Goal: Information Seeking & Learning: Learn about a topic

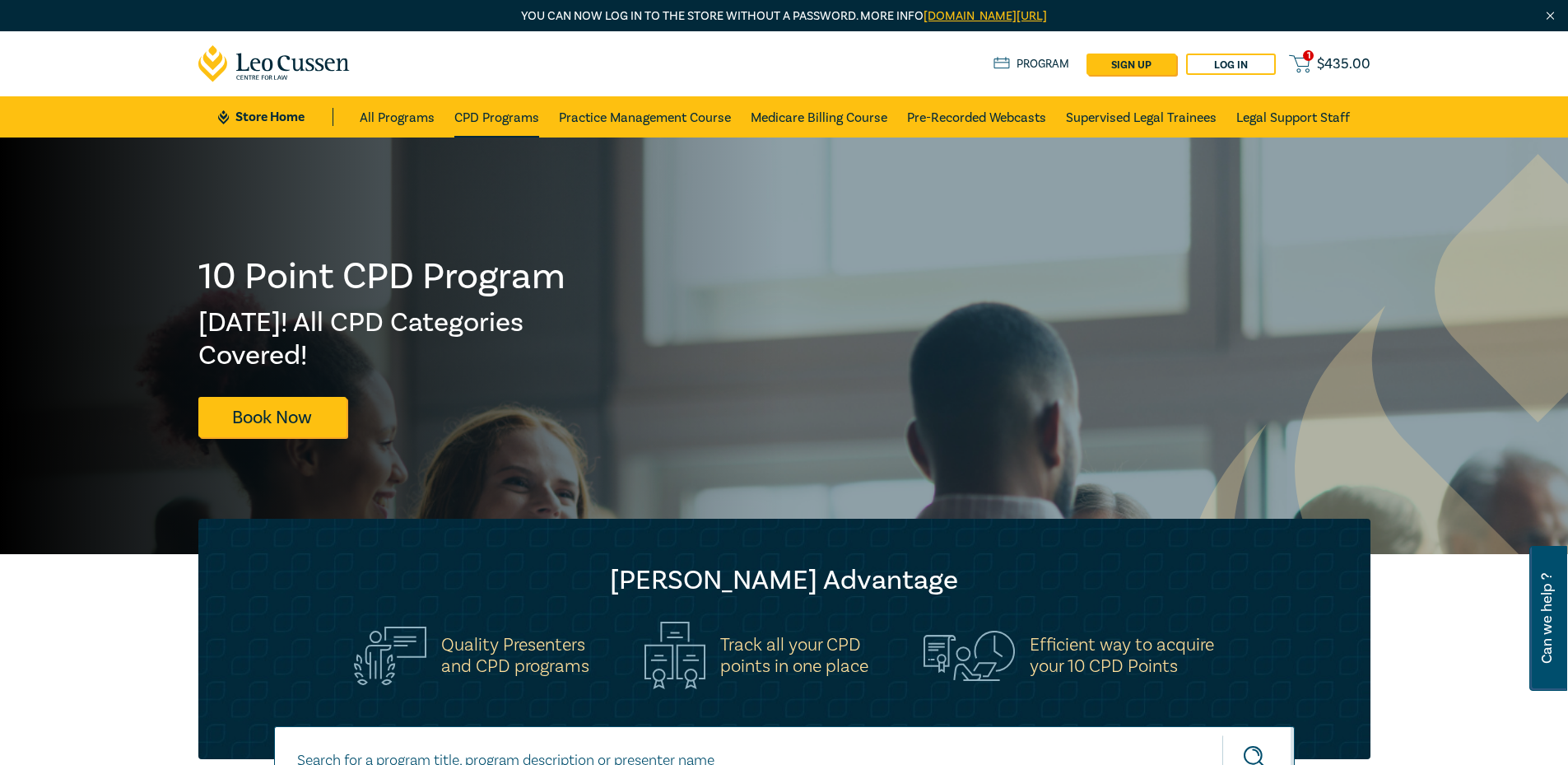
click at [479, 130] on link "CPD Programs" at bounding box center [497, 117] width 85 height 41
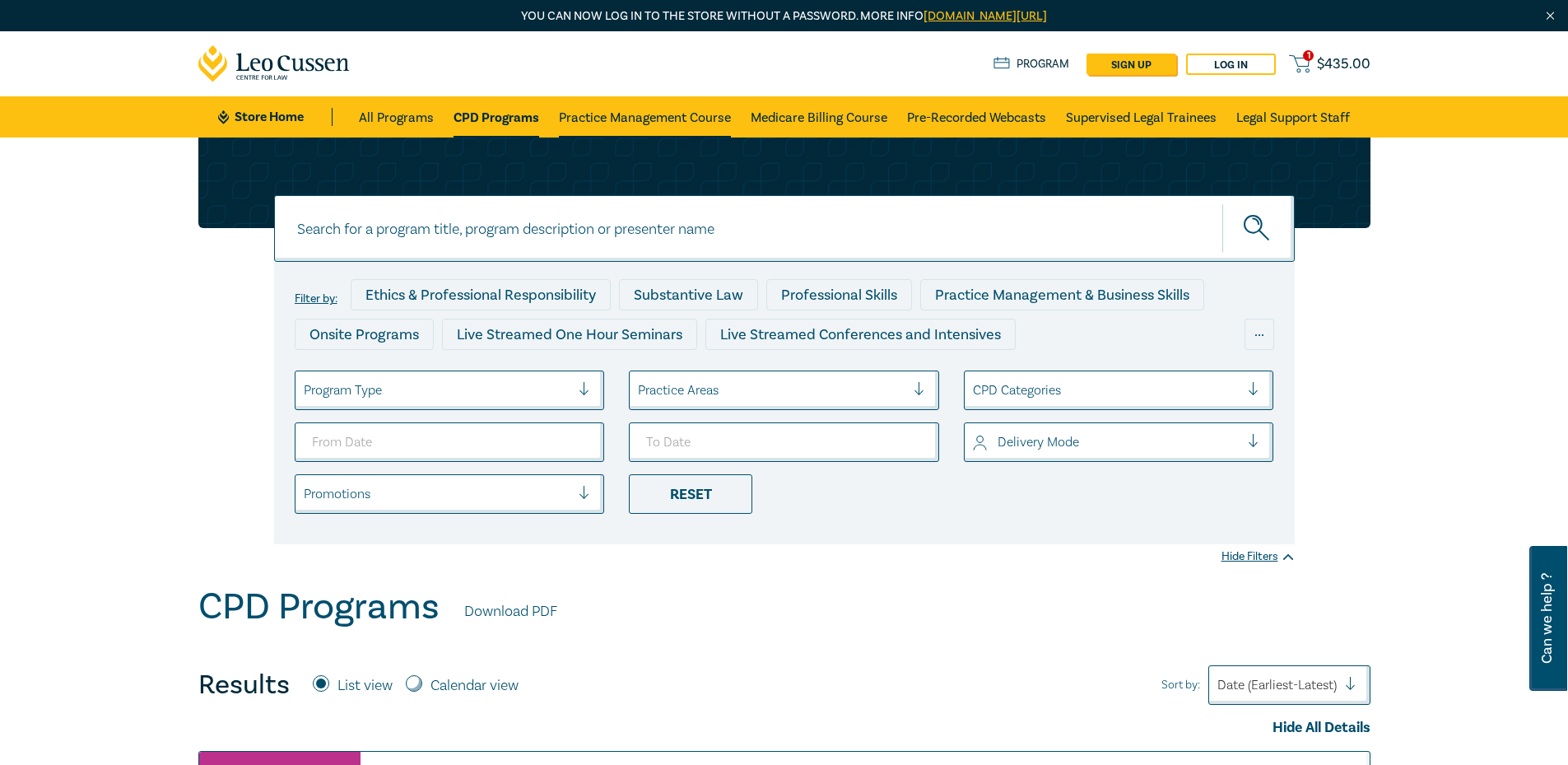
click at [596, 111] on link "Practice Management Course" at bounding box center [645, 117] width 172 height 41
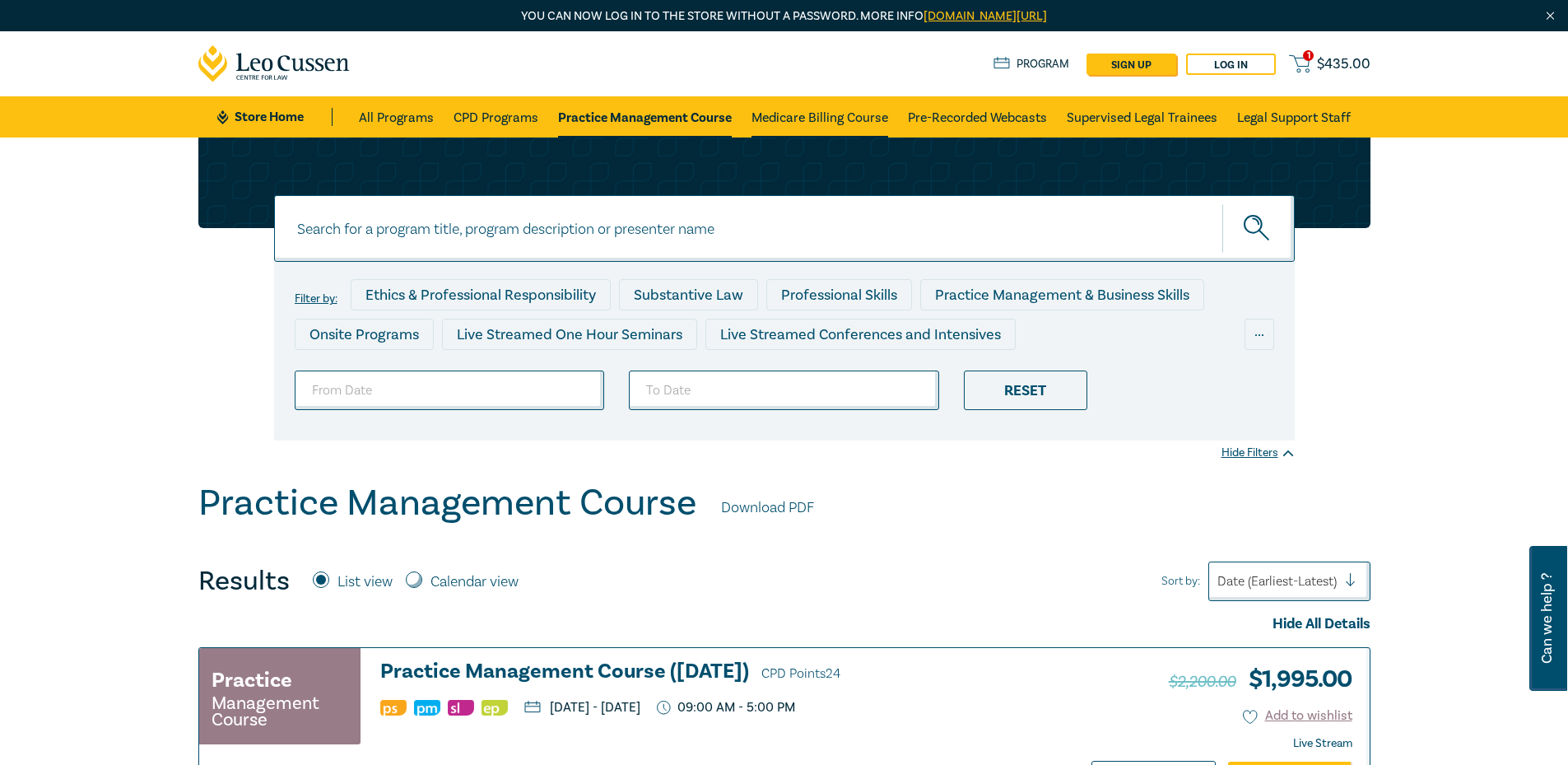
click at [842, 117] on link "Medicare Billing Course" at bounding box center [819, 117] width 136 height 41
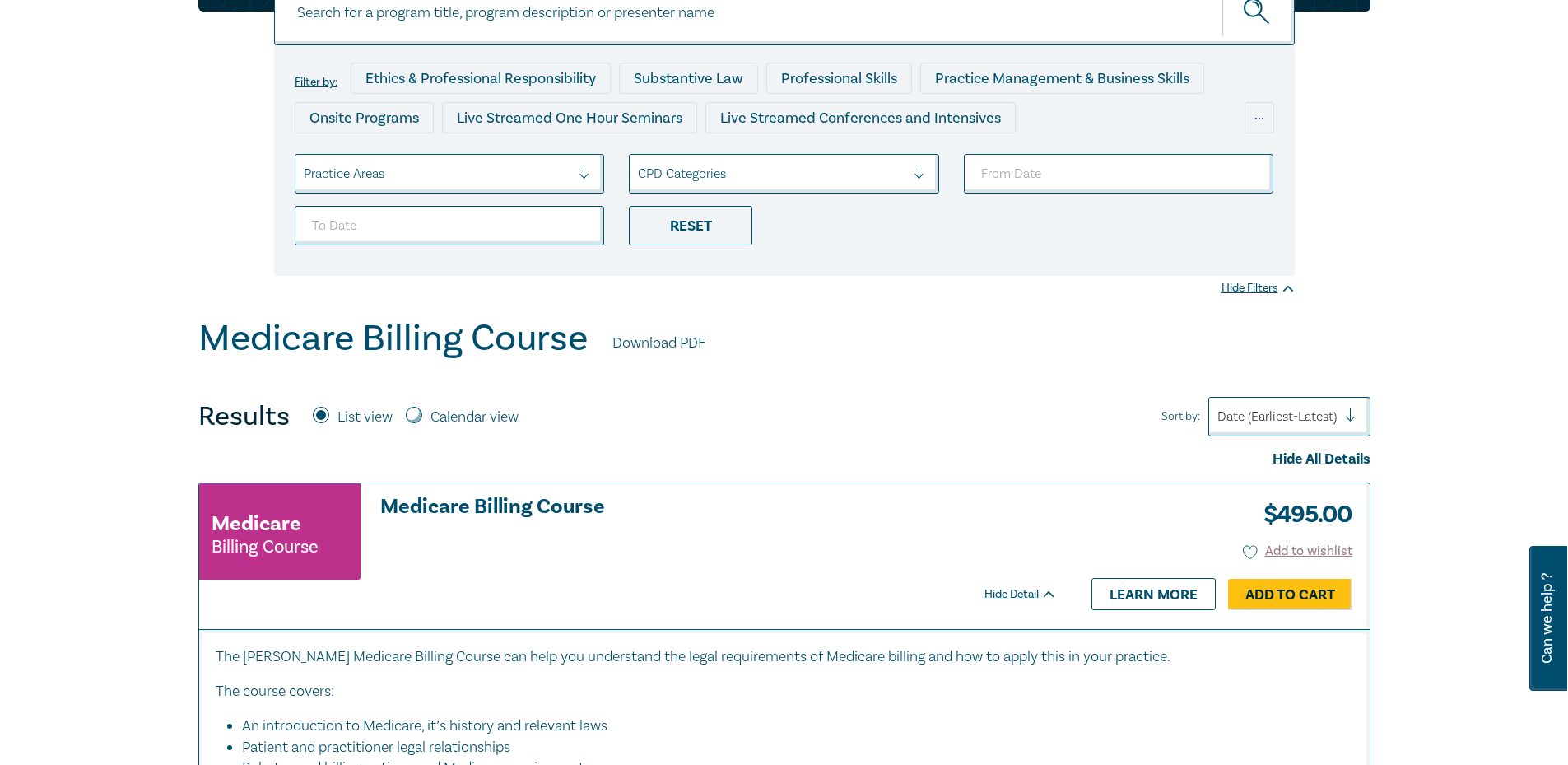
scroll to position [247, 0]
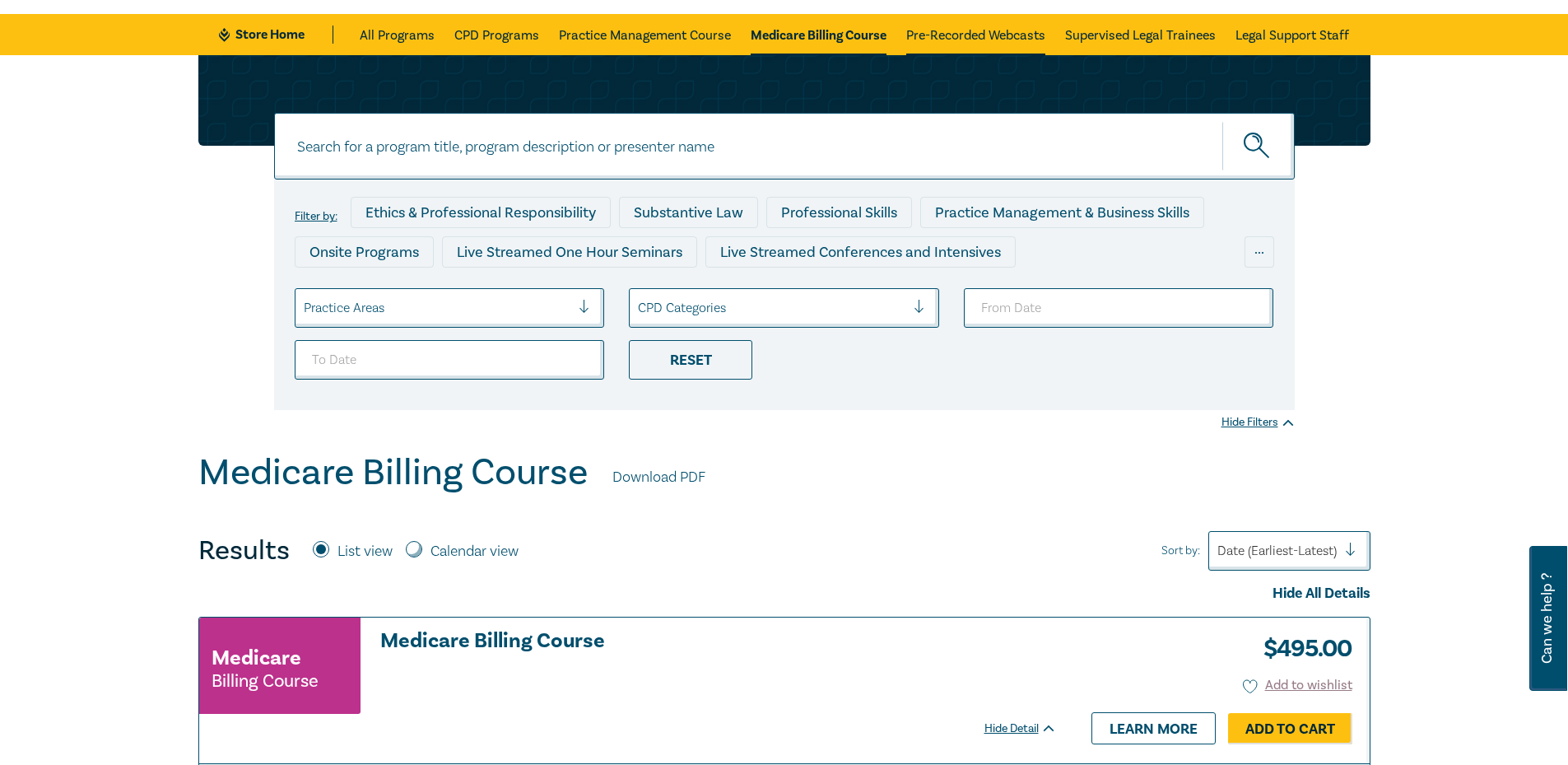
click at [1020, 40] on link "Pre-Recorded Webcasts" at bounding box center [976, 34] width 139 height 41
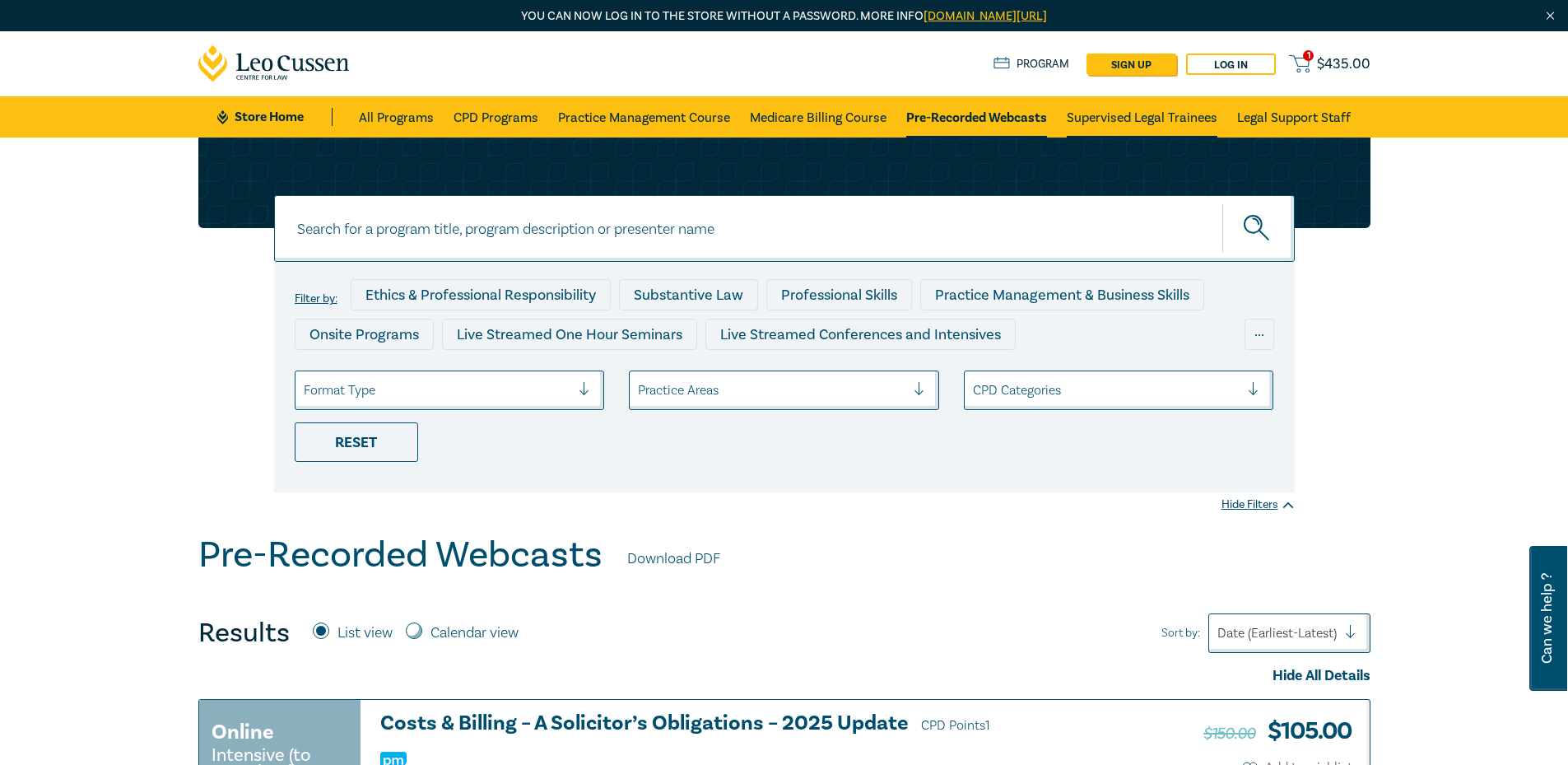
click at [1155, 112] on link "Supervised Legal Trainees" at bounding box center [1143, 117] width 151 height 41
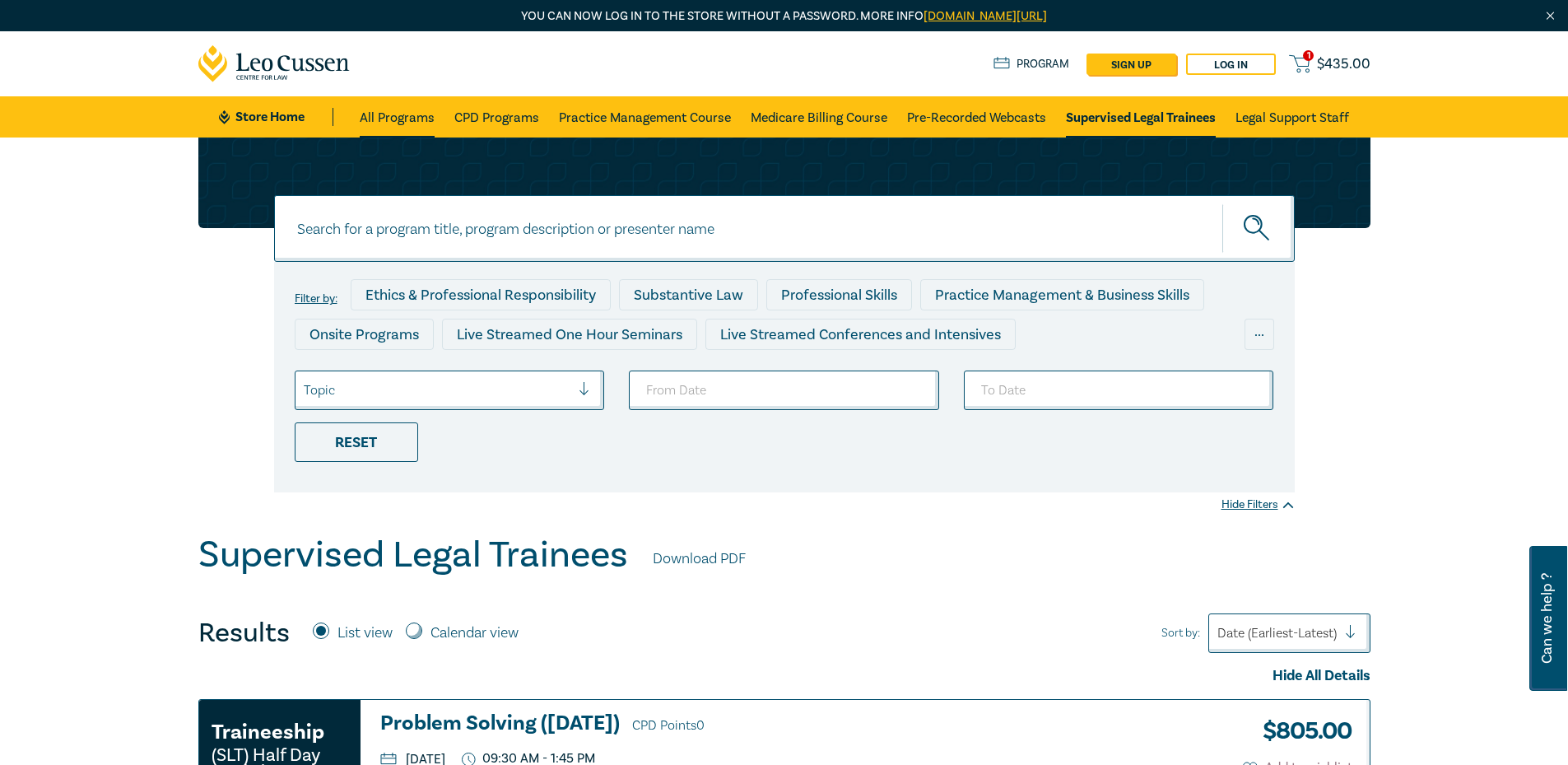
click at [383, 117] on link "All Programs" at bounding box center [396, 117] width 75 height 41
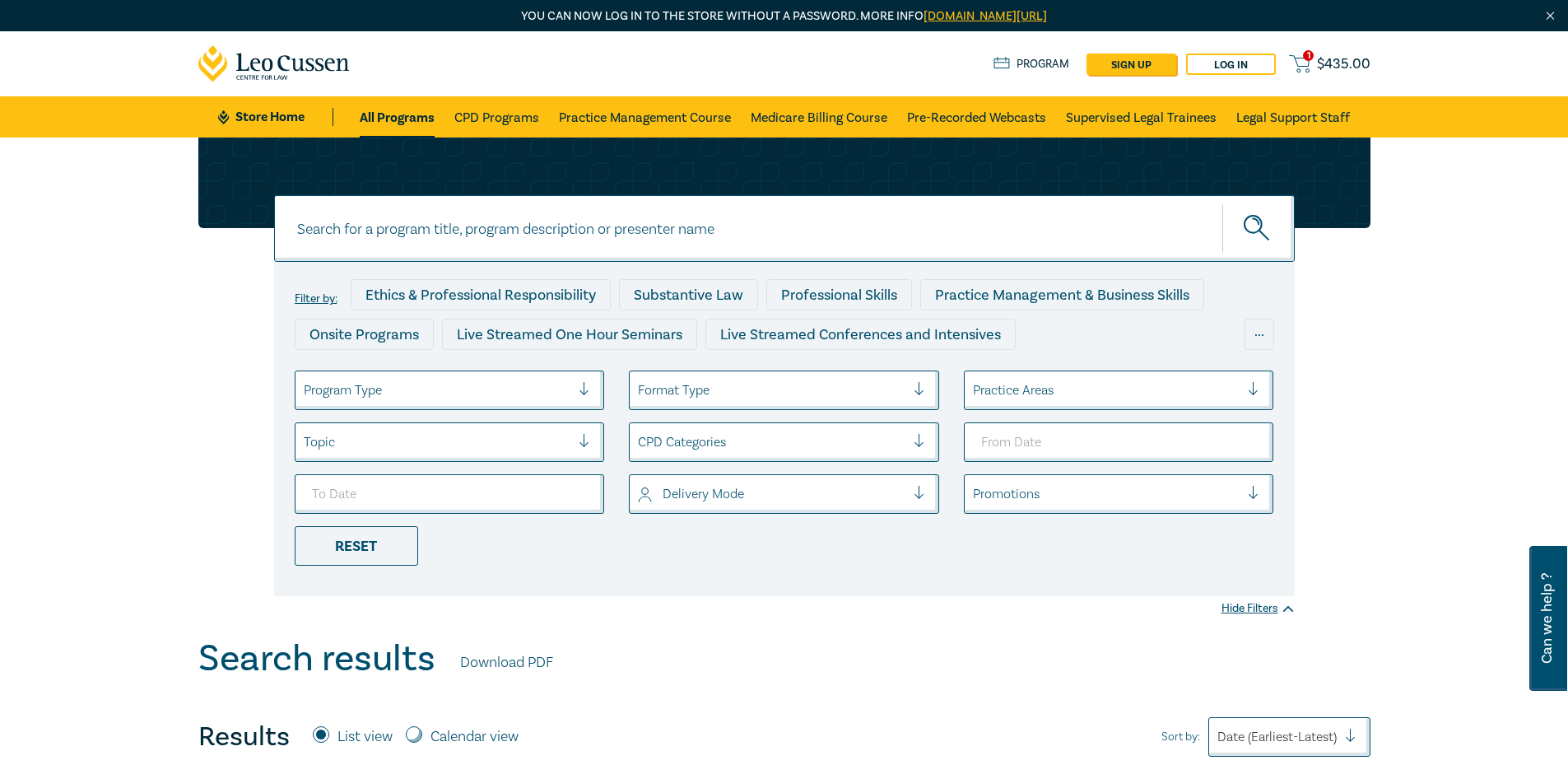
click at [560, 234] on input at bounding box center [785, 228] width 1021 height 67
type input "property Law"
click at [1222, 203] on button "submit" at bounding box center [1258, 228] width 72 height 51
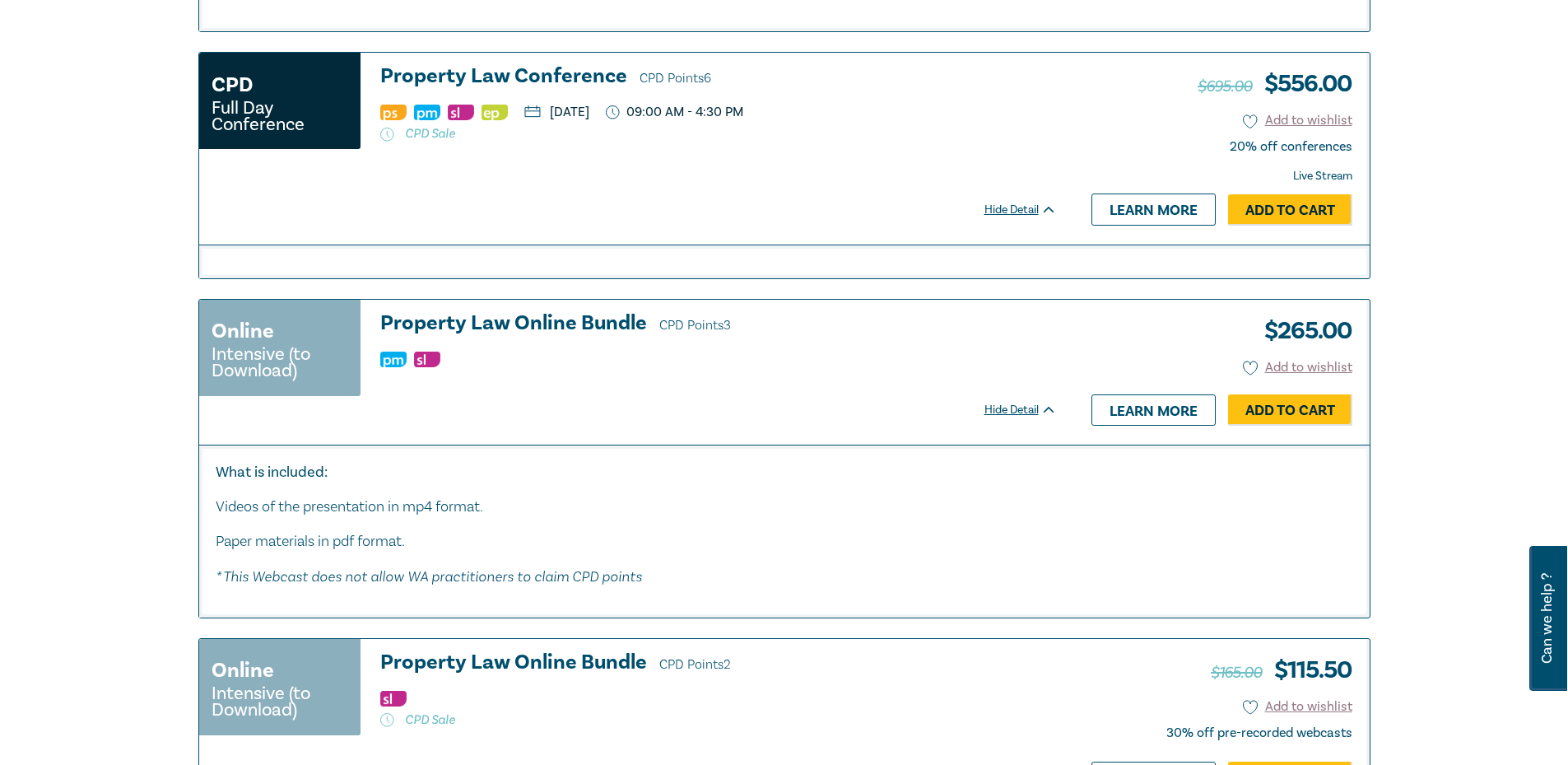
scroll to position [1646, 0]
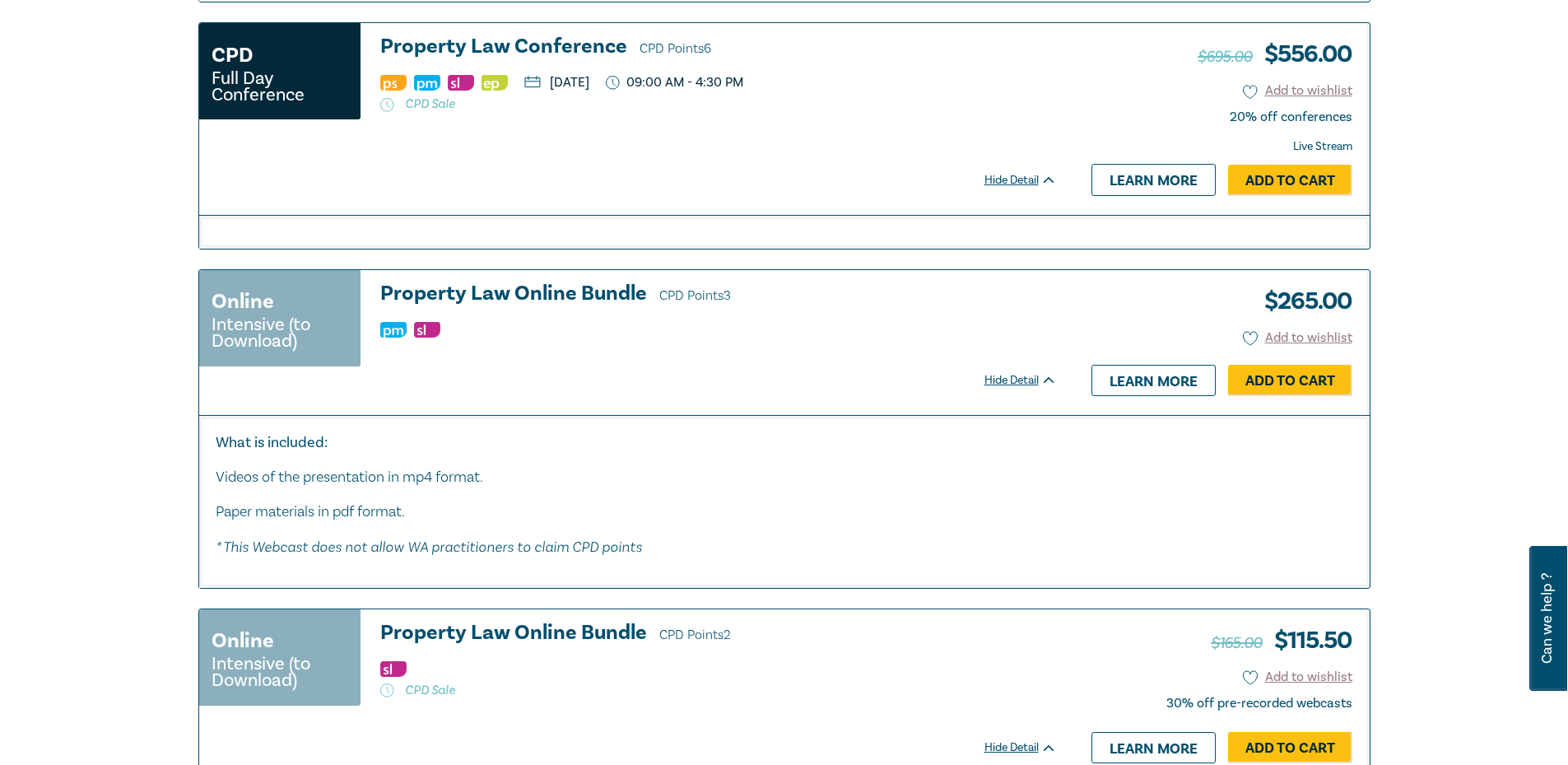
click at [582, 295] on h3 "Property Law Online Bundle CPD Points 3" at bounding box center [718, 294] width 677 height 25
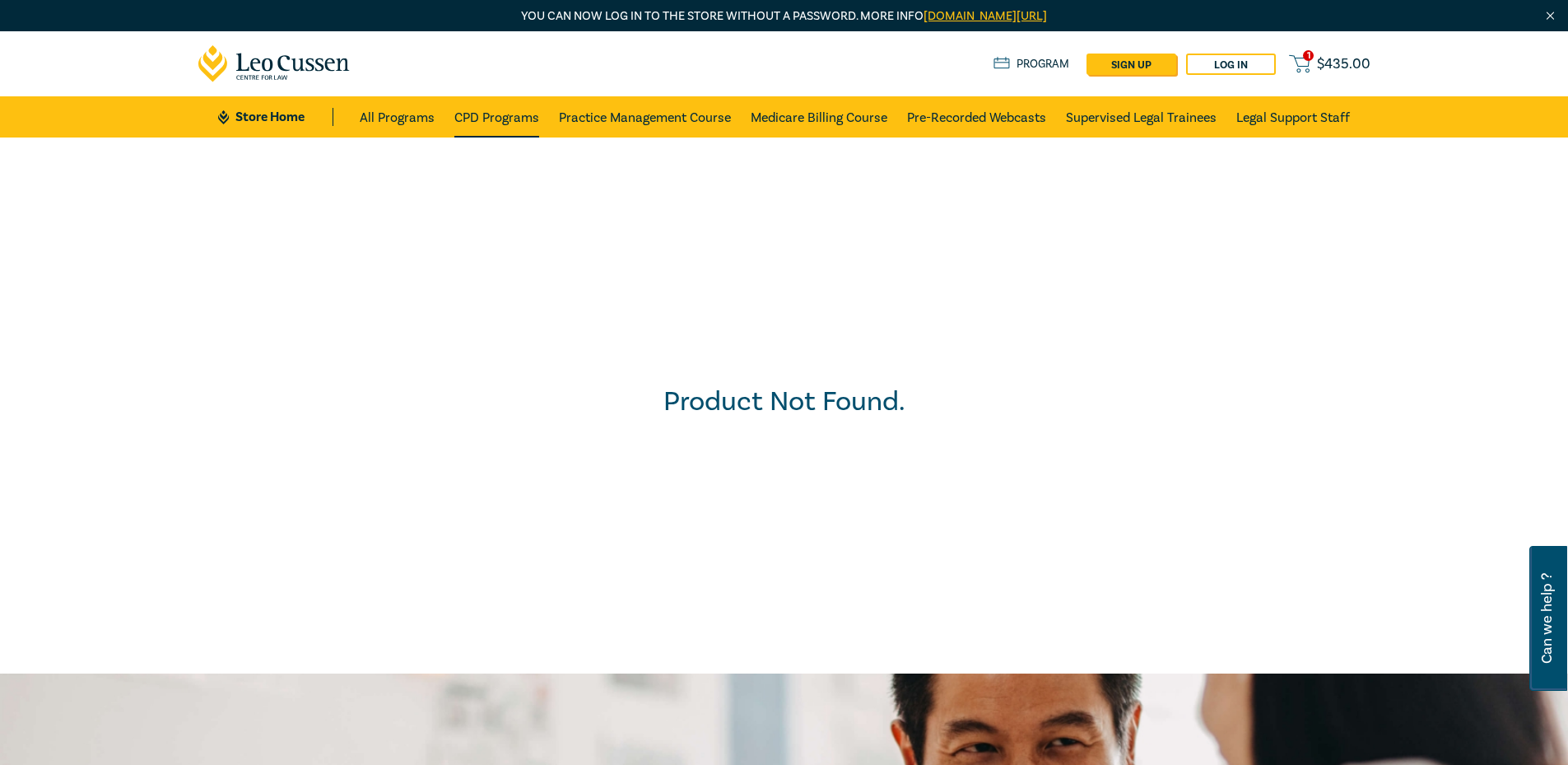
click at [488, 115] on link "CPD Programs" at bounding box center [497, 117] width 85 height 41
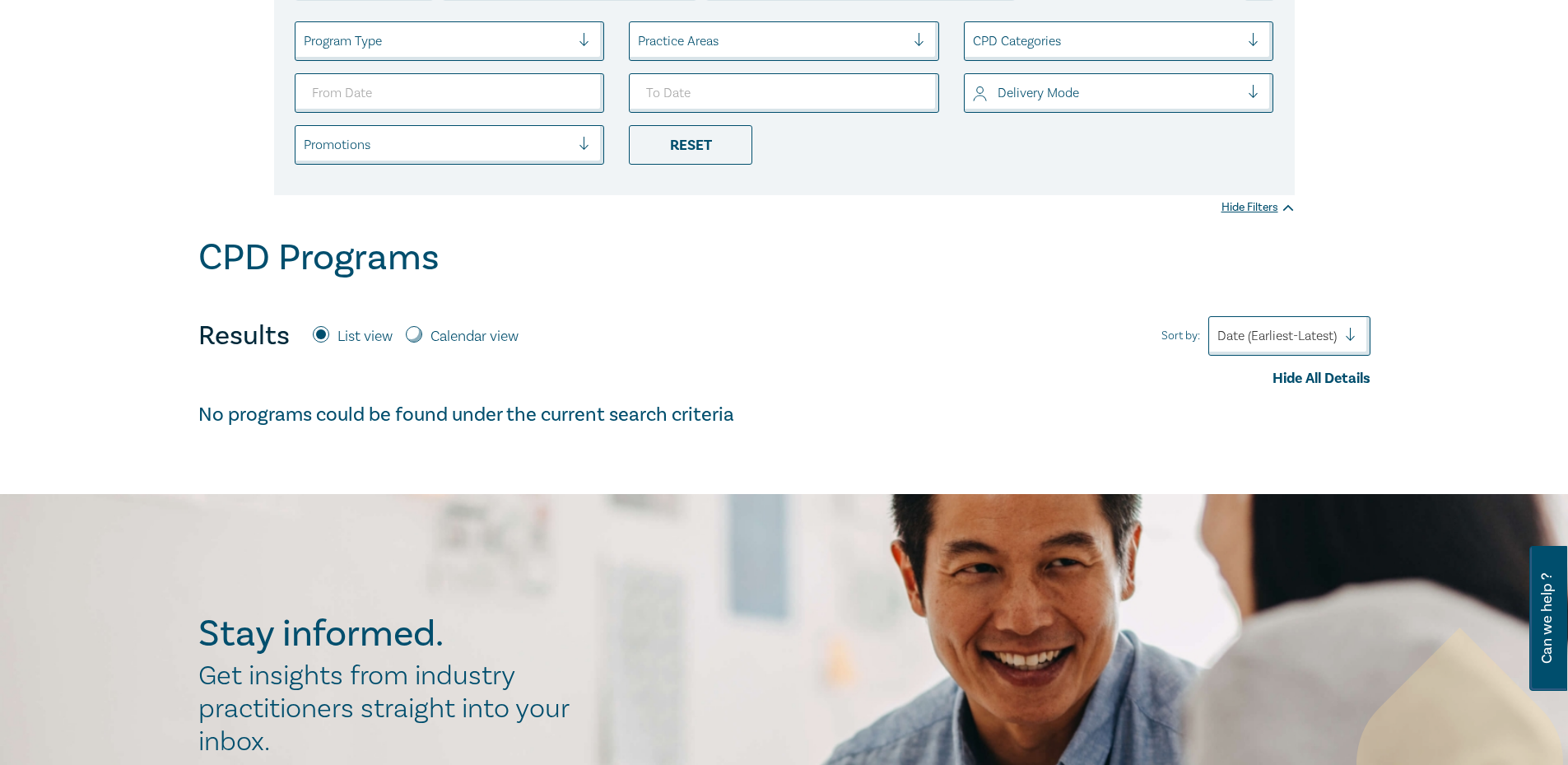
scroll to position [494, 0]
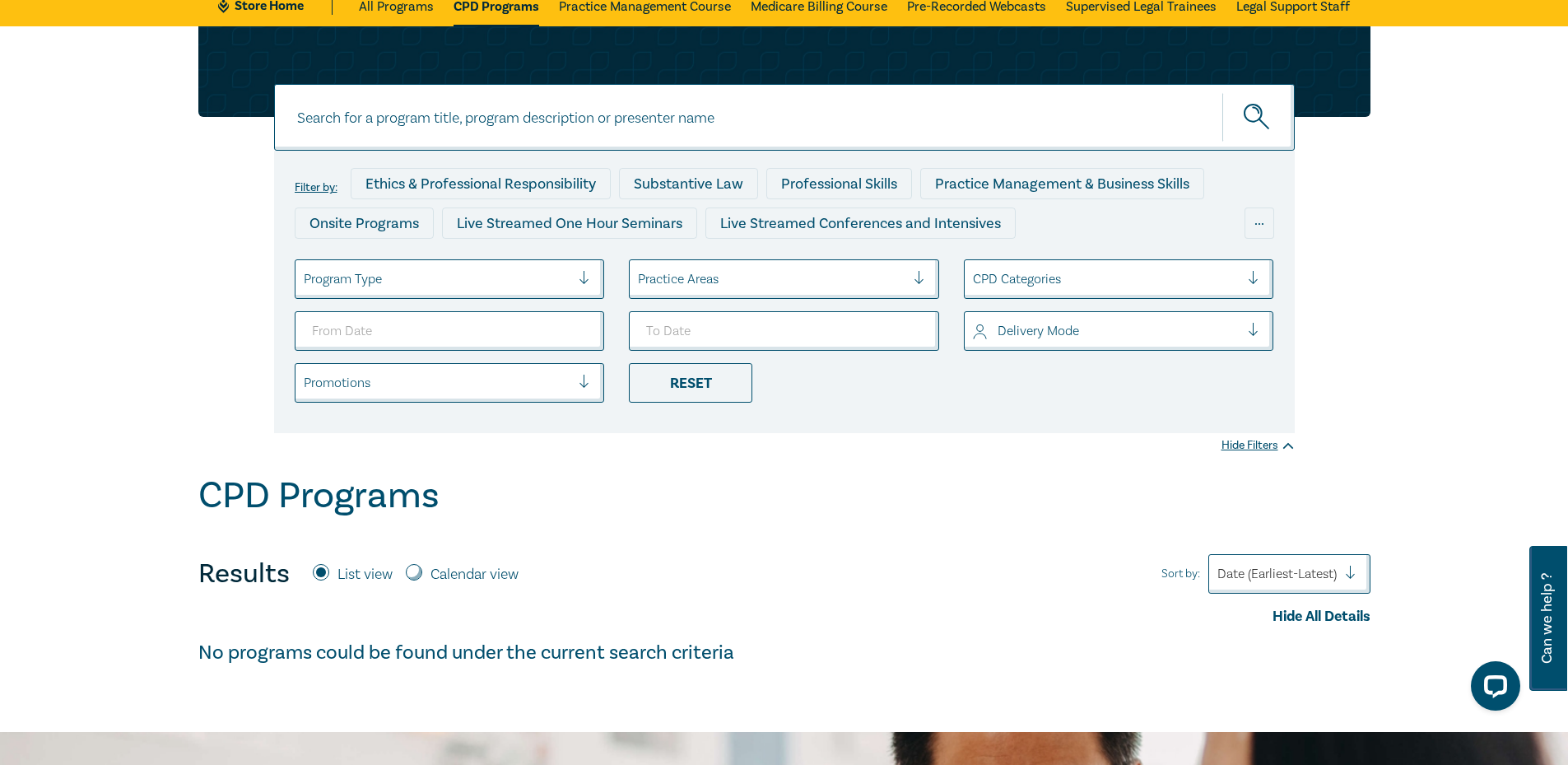
scroll to position [82, 0]
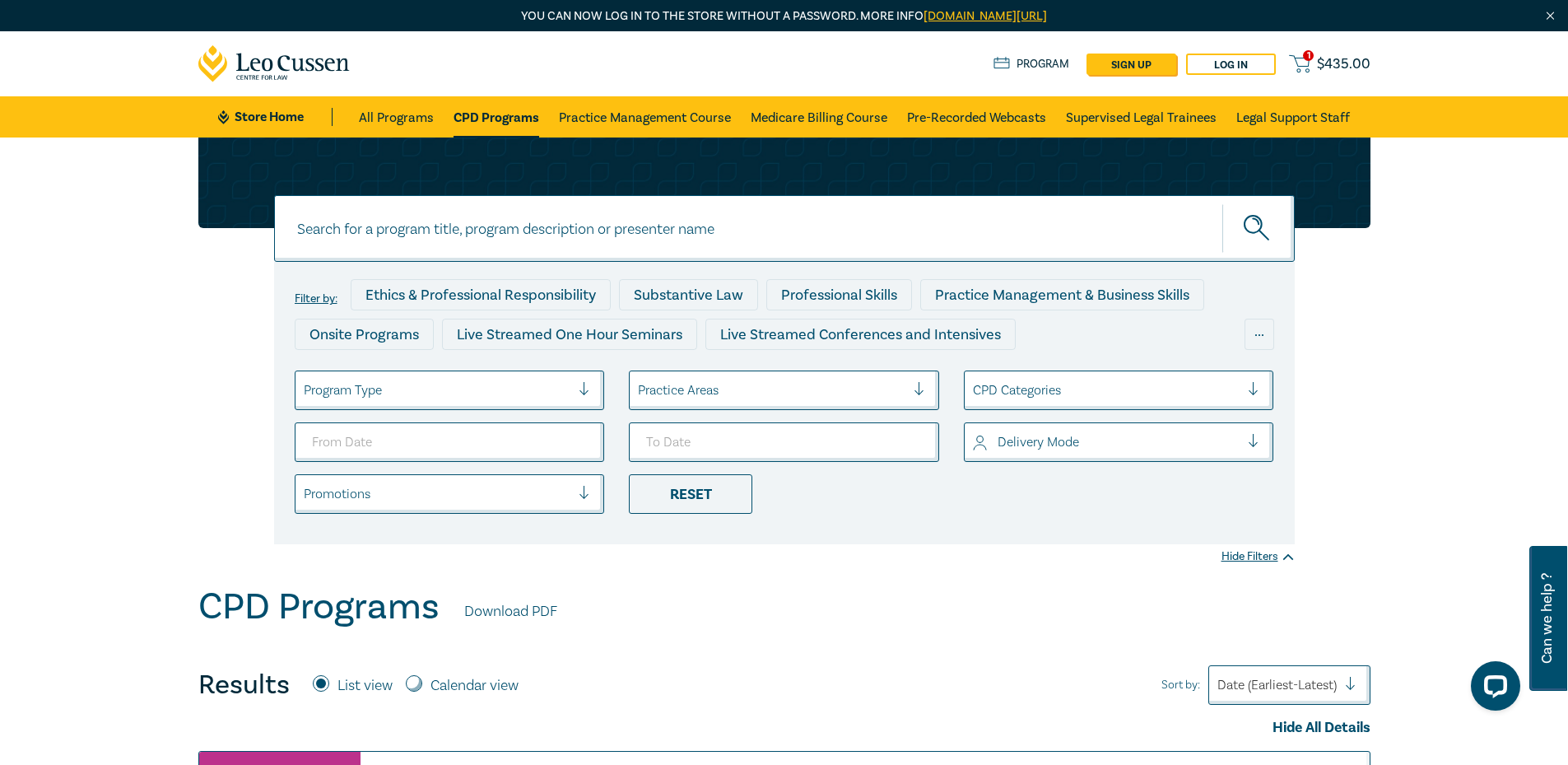
click at [500, 116] on link "CPD Programs" at bounding box center [497, 117] width 86 height 41
click at [431, 112] on link "All Programs" at bounding box center [395, 117] width 75 height 41
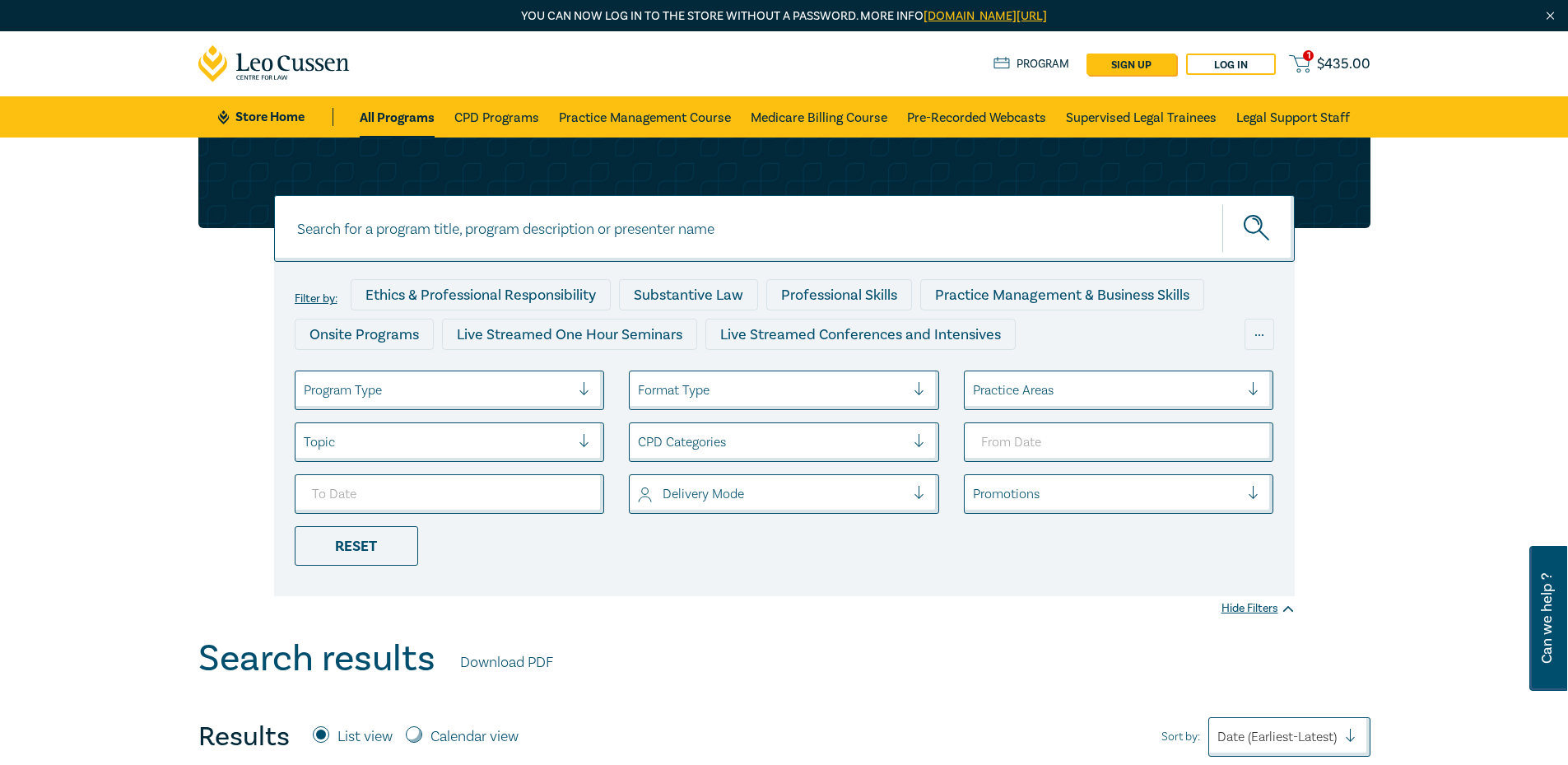
click at [862, 234] on input at bounding box center [785, 228] width 1021 height 67
paste input "Property Law Online Bundle"
type input "Property Law Online Bundle"
click at [1222, 203] on button "submit" at bounding box center [1258, 228] width 72 height 51
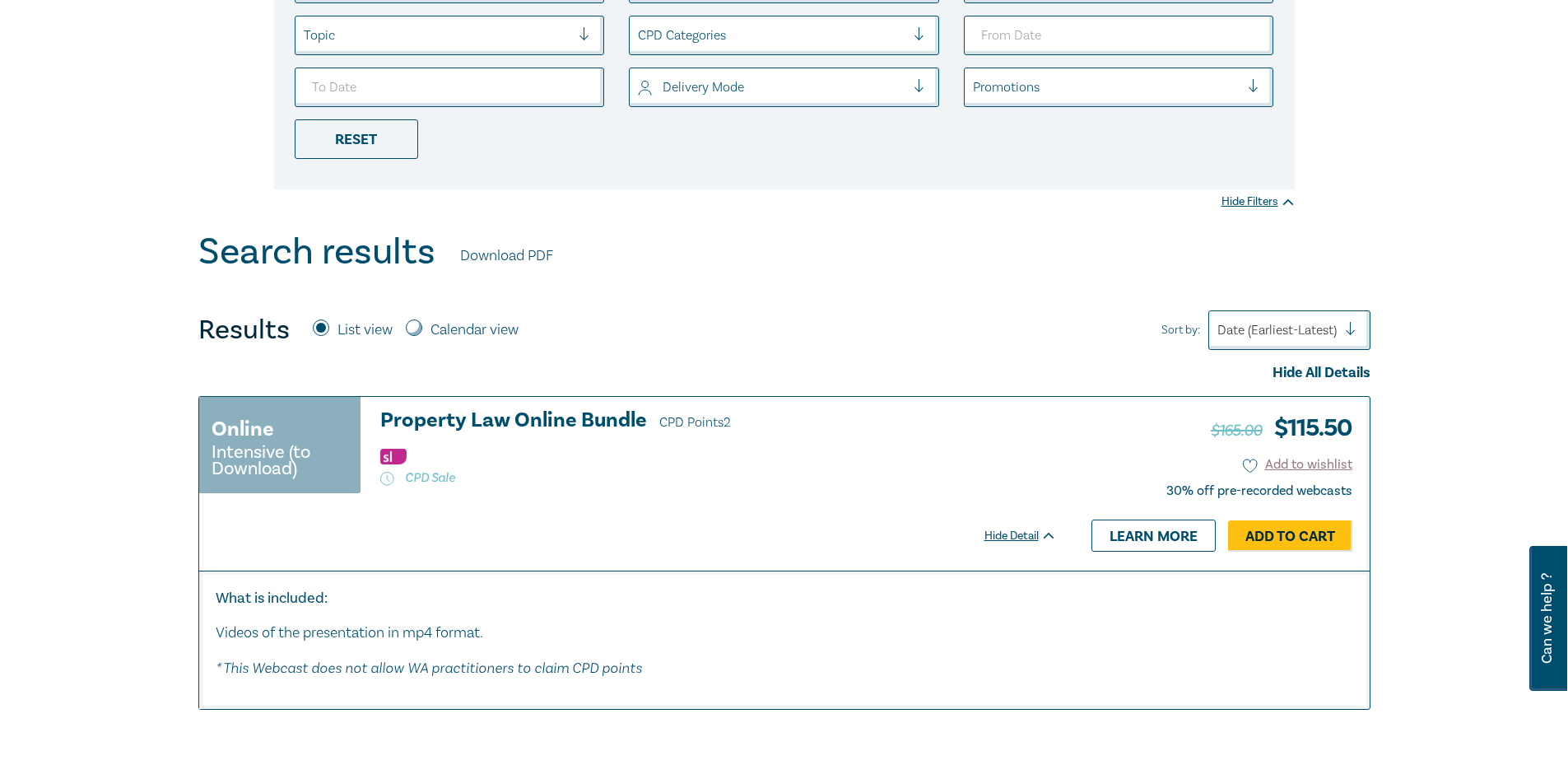
scroll to position [412, 0]
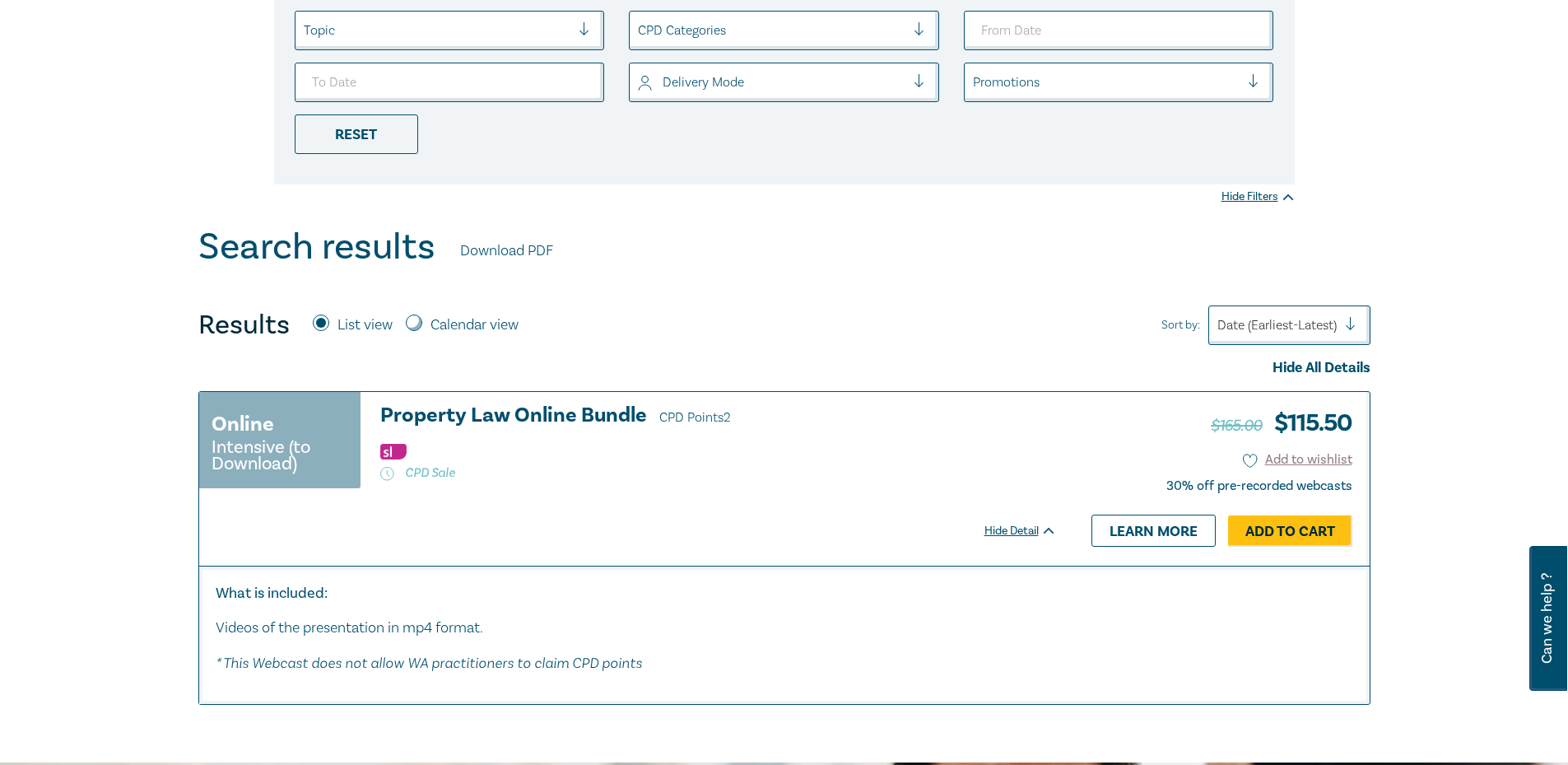
click at [546, 414] on h3 "Property Law Online Bundle CPD Points 2" at bounding box center [718, 416] width 677 height 25
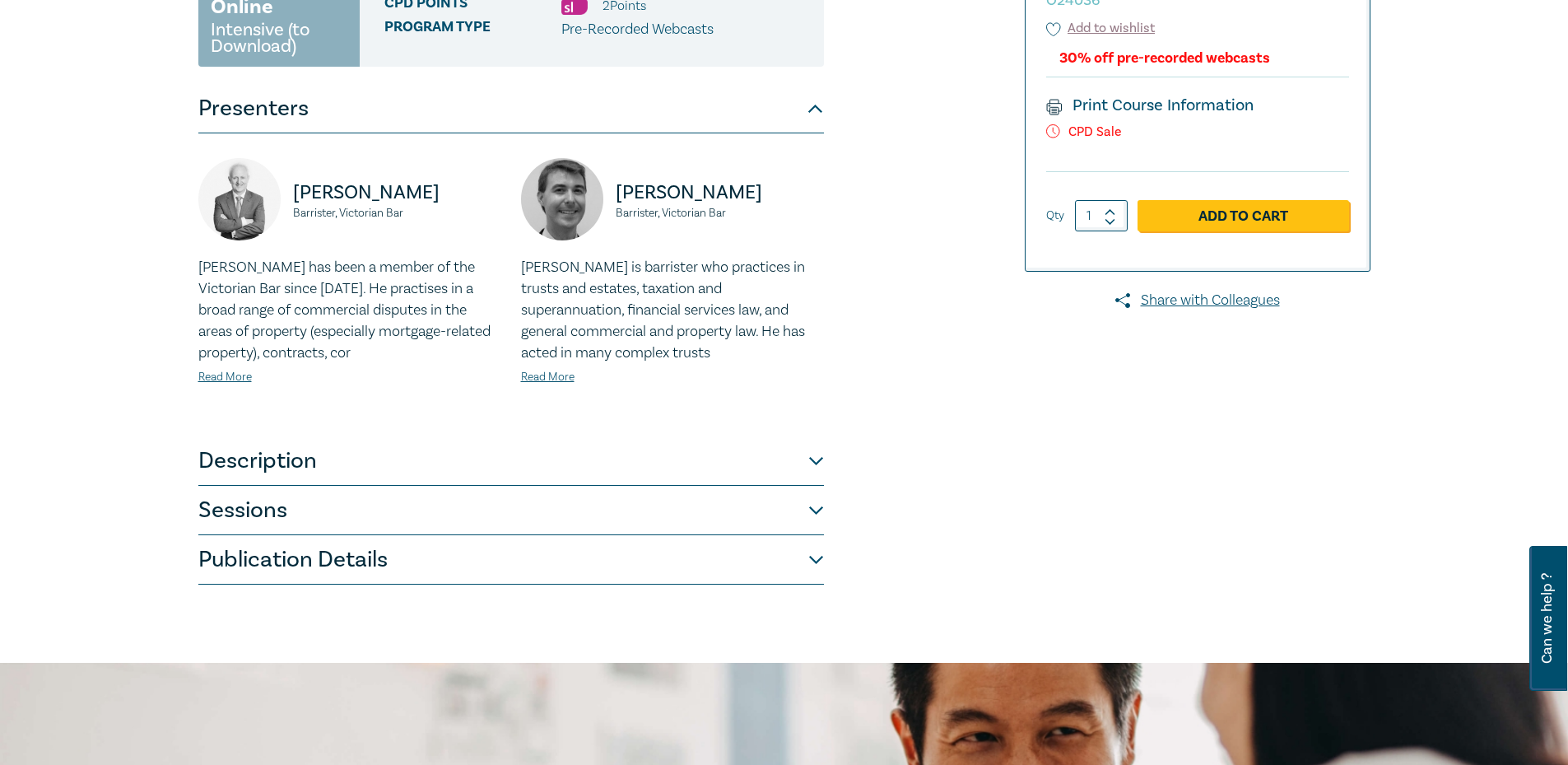
scroll to position [329, 0]
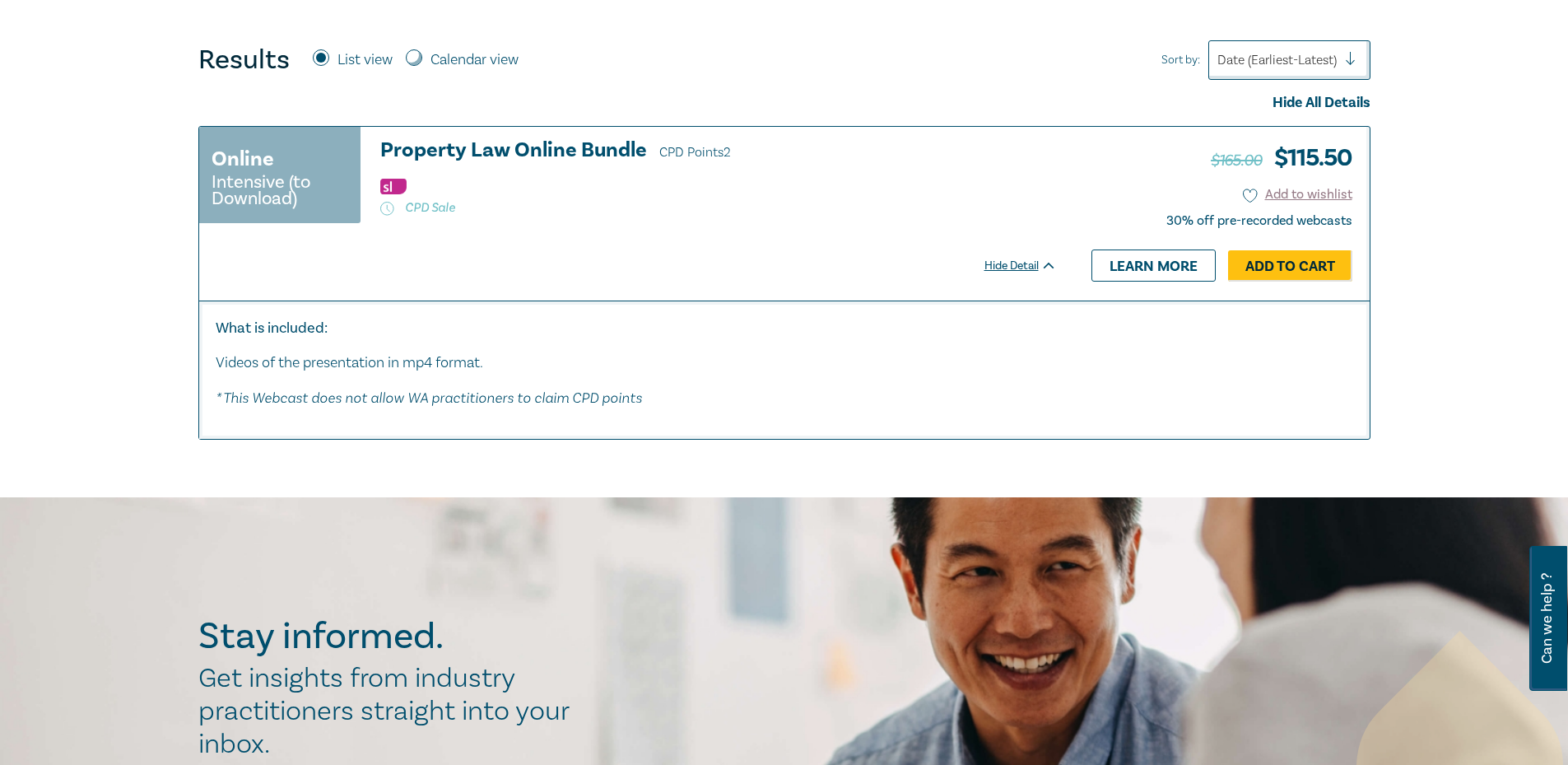
scroll to position [741, 0]
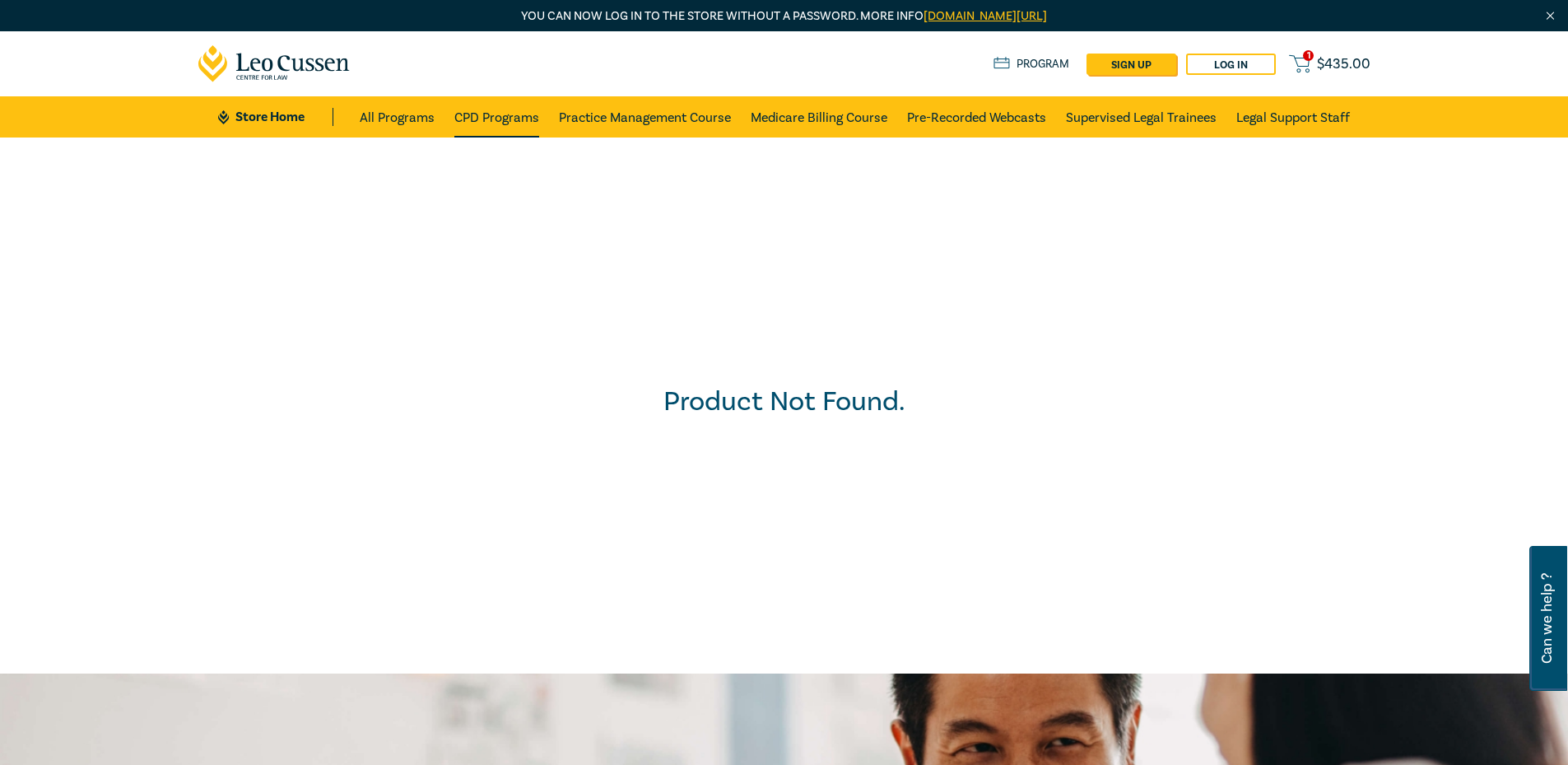
click at [506, 118] on link "CPD Programs" at bounding box center [497, 117] width 85 height 41
click at [385, 118] on link "All Programs" at bounding box center [395, 117] width 75 height 41
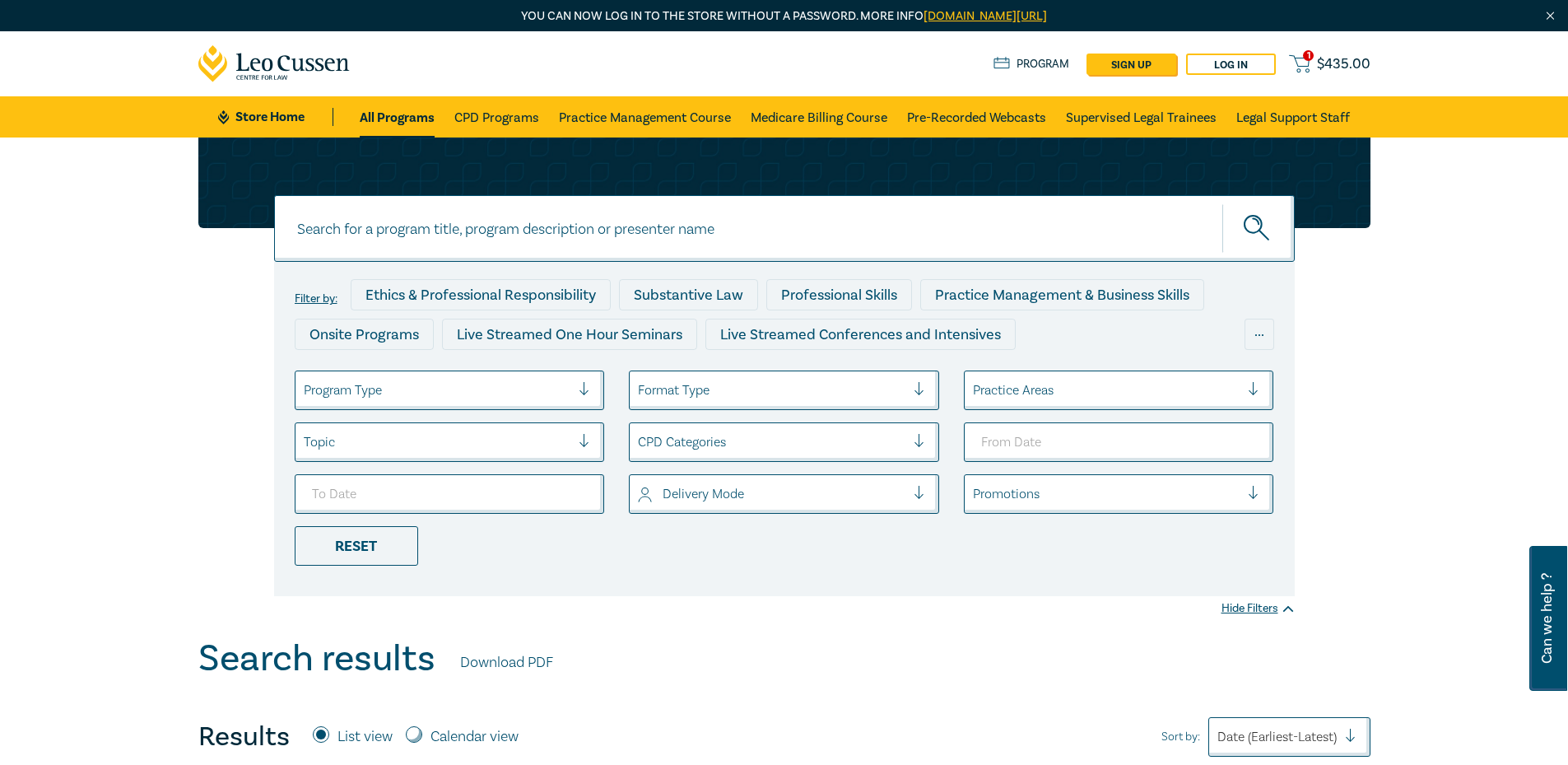
click at [401, 105] on link "All Programs" at bounding box center [396, 117] width 75 height 41
click at [475, 232] on input at bounding box center [785, 228] width 1021 height 67
paste input "Legal Technology, Risk and Contracts Online Bundle"
type input "Legal Technology, Risk and Contracts Online Bundle"
click at [1222, 203] on button "submit" at bounding box center [1258, 228] width 72 height 51
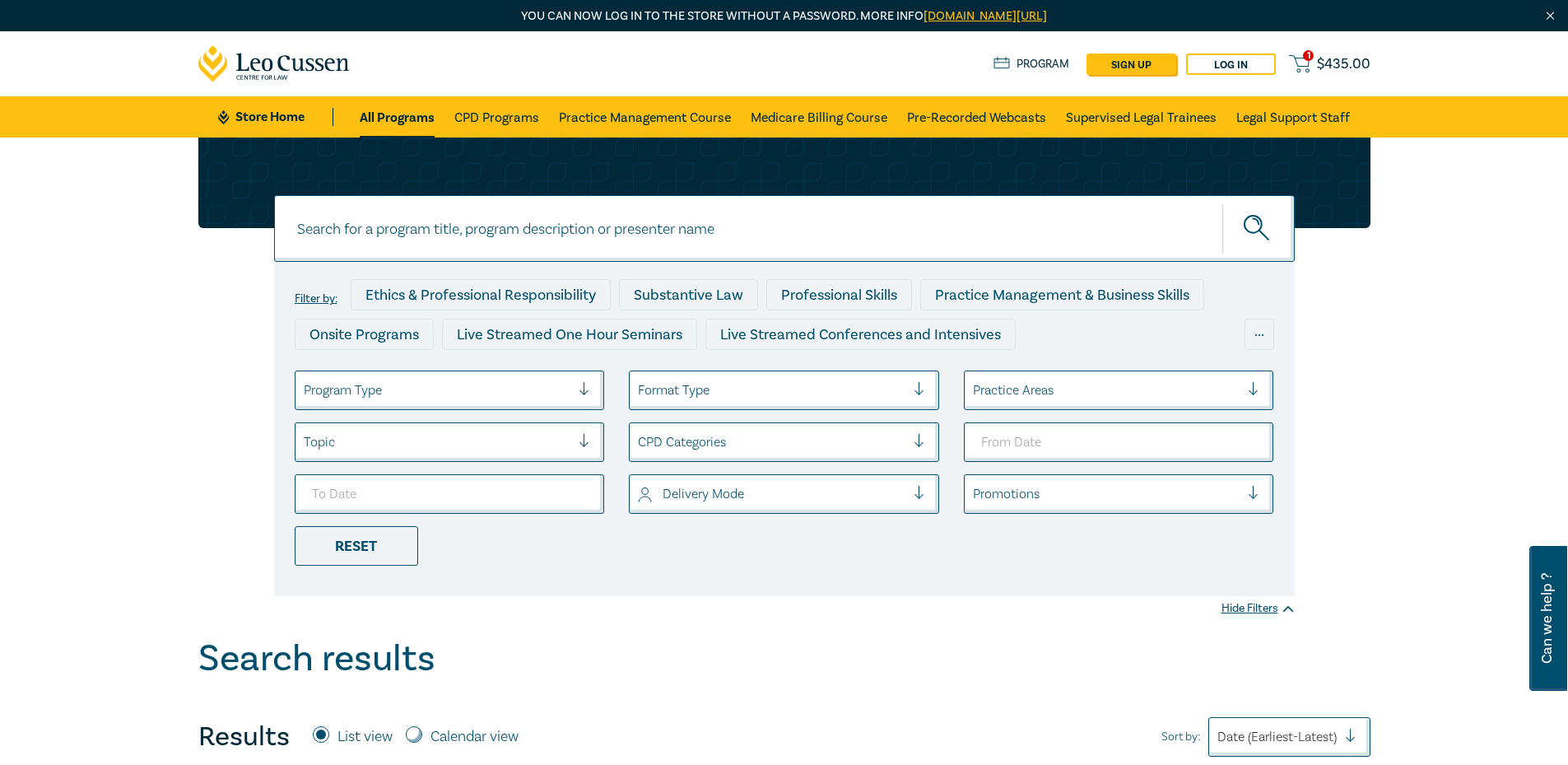
click at [1222, 203] on button "submit" at bounding box center [1258, 228] width 72 height 51
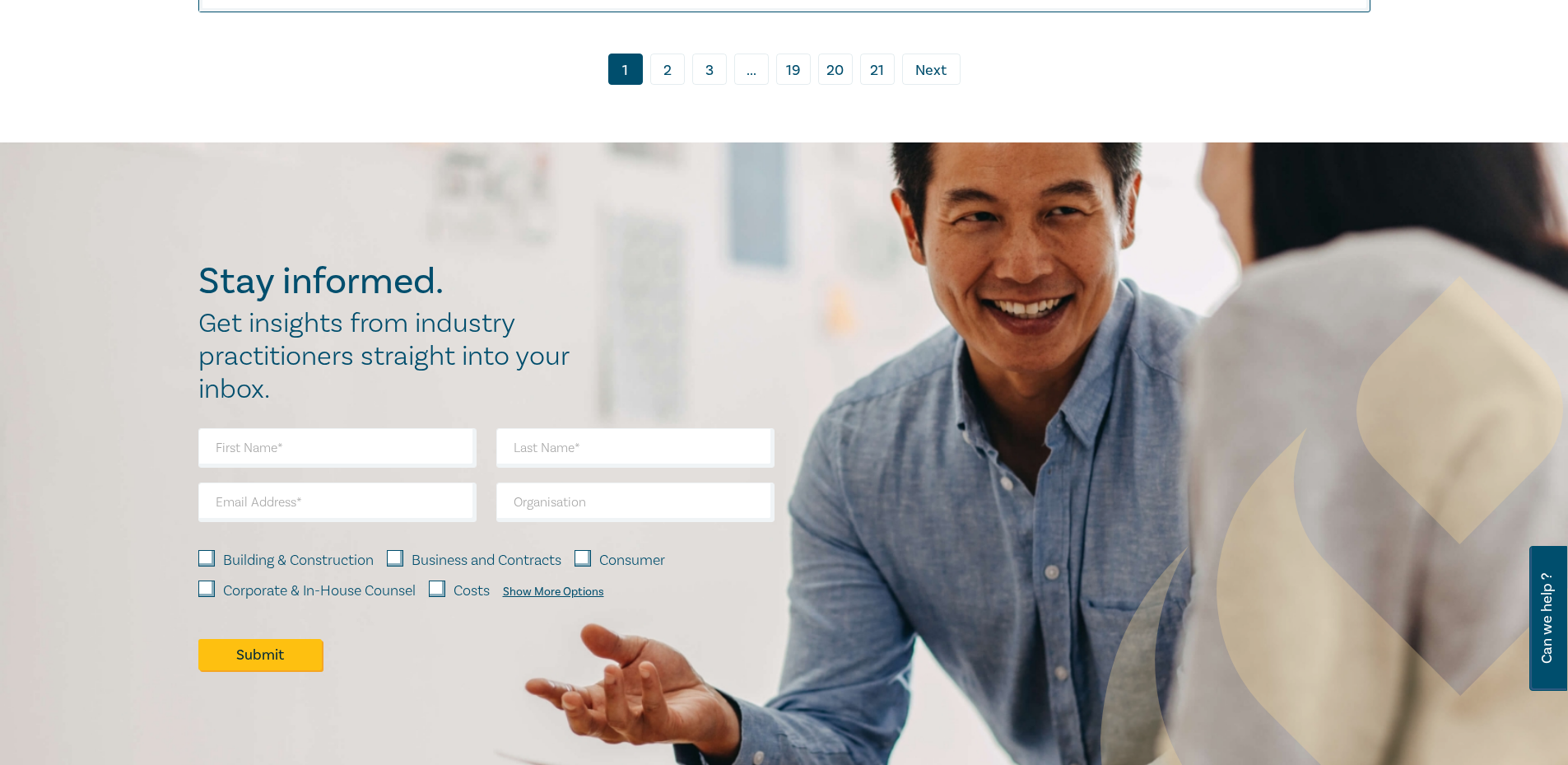
scroll to position [8022, 0]
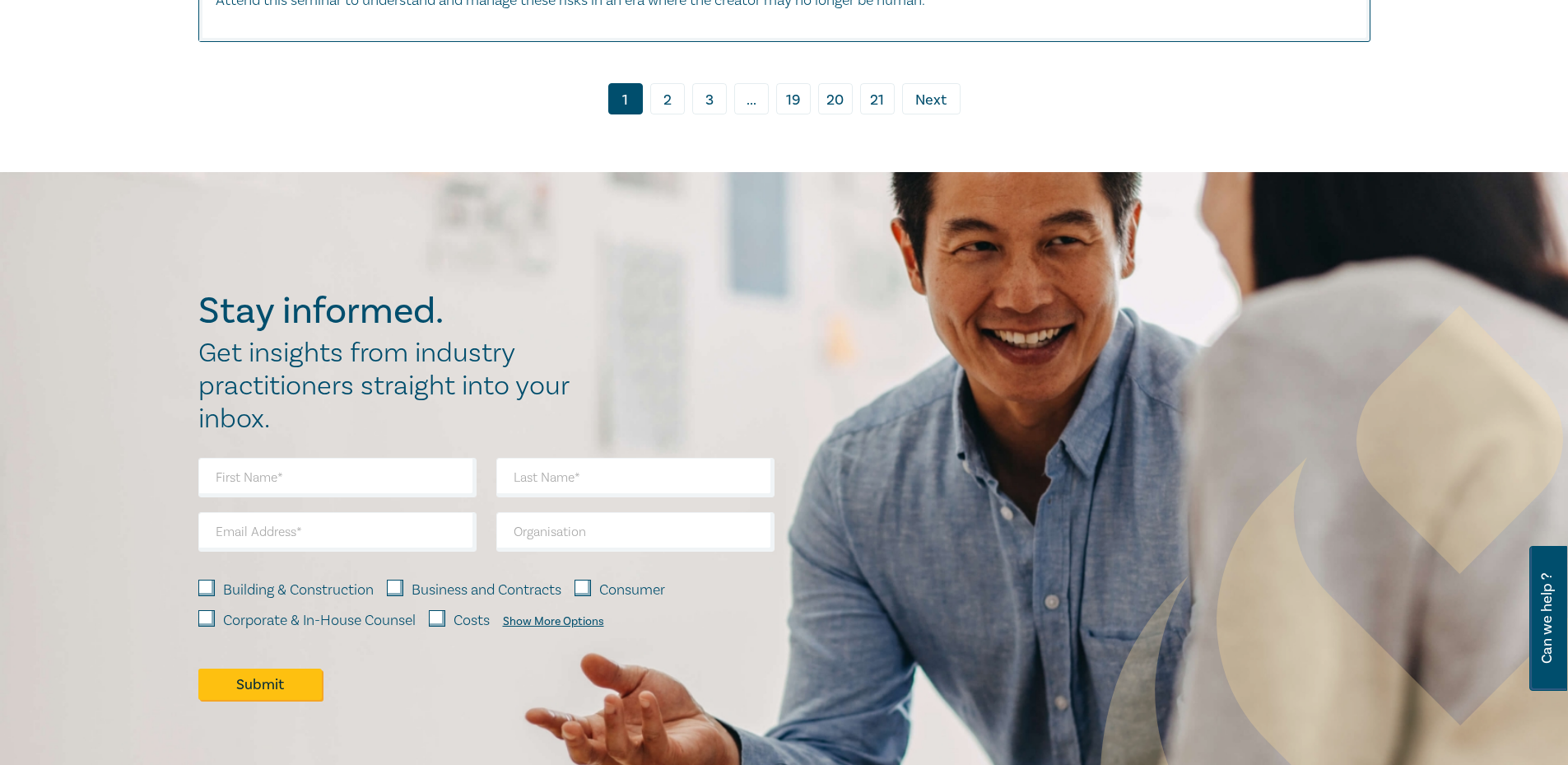
click at [795, 83] on link "19" at bounding box center [793, 99] width 34 height 31
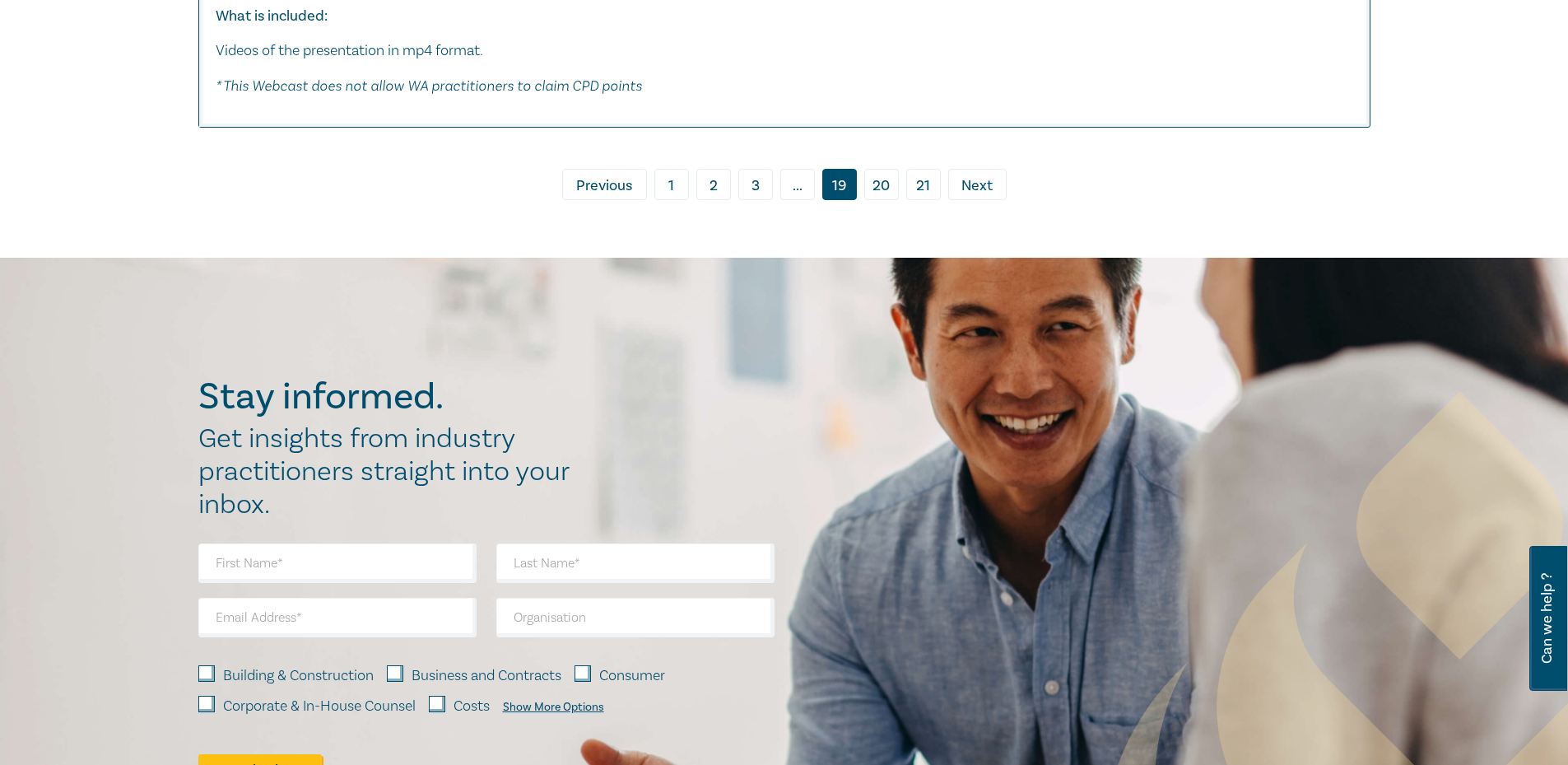
scroll to position [9875, 0]
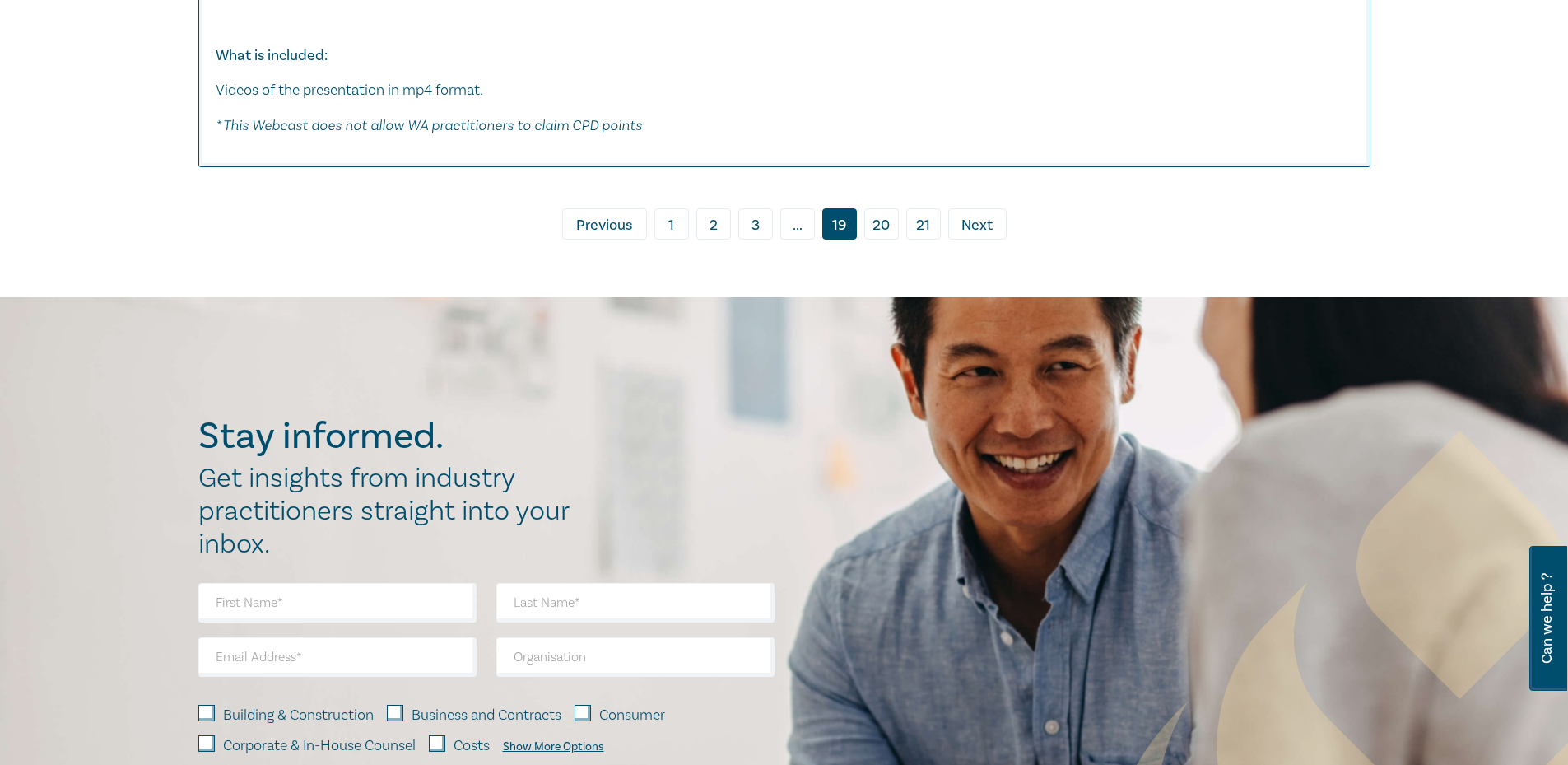
click at [632, 216] on link "‹ Previous" at bounding box center [605, 224] width 85 height 31
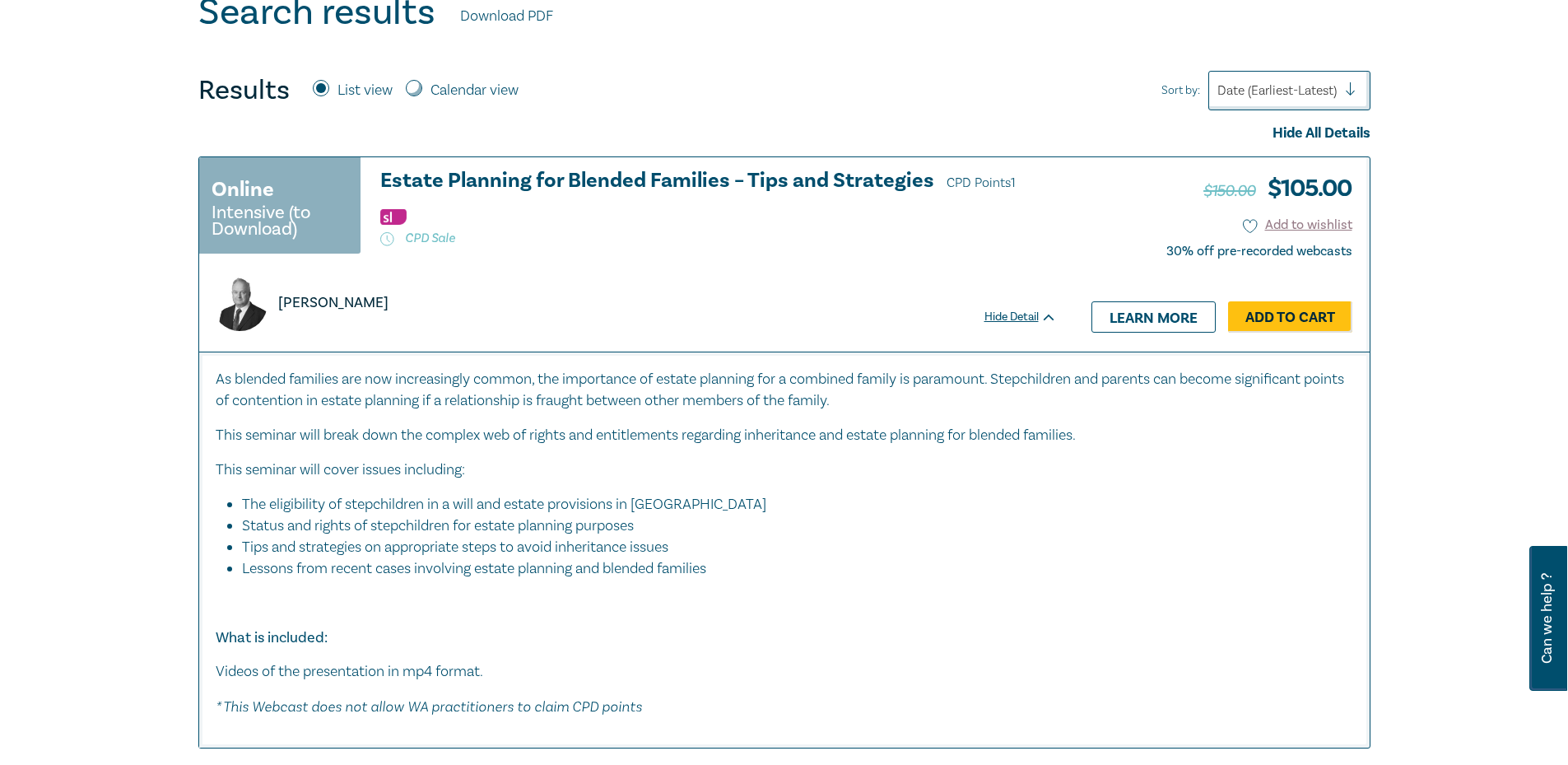
scroll to position [550, 0]
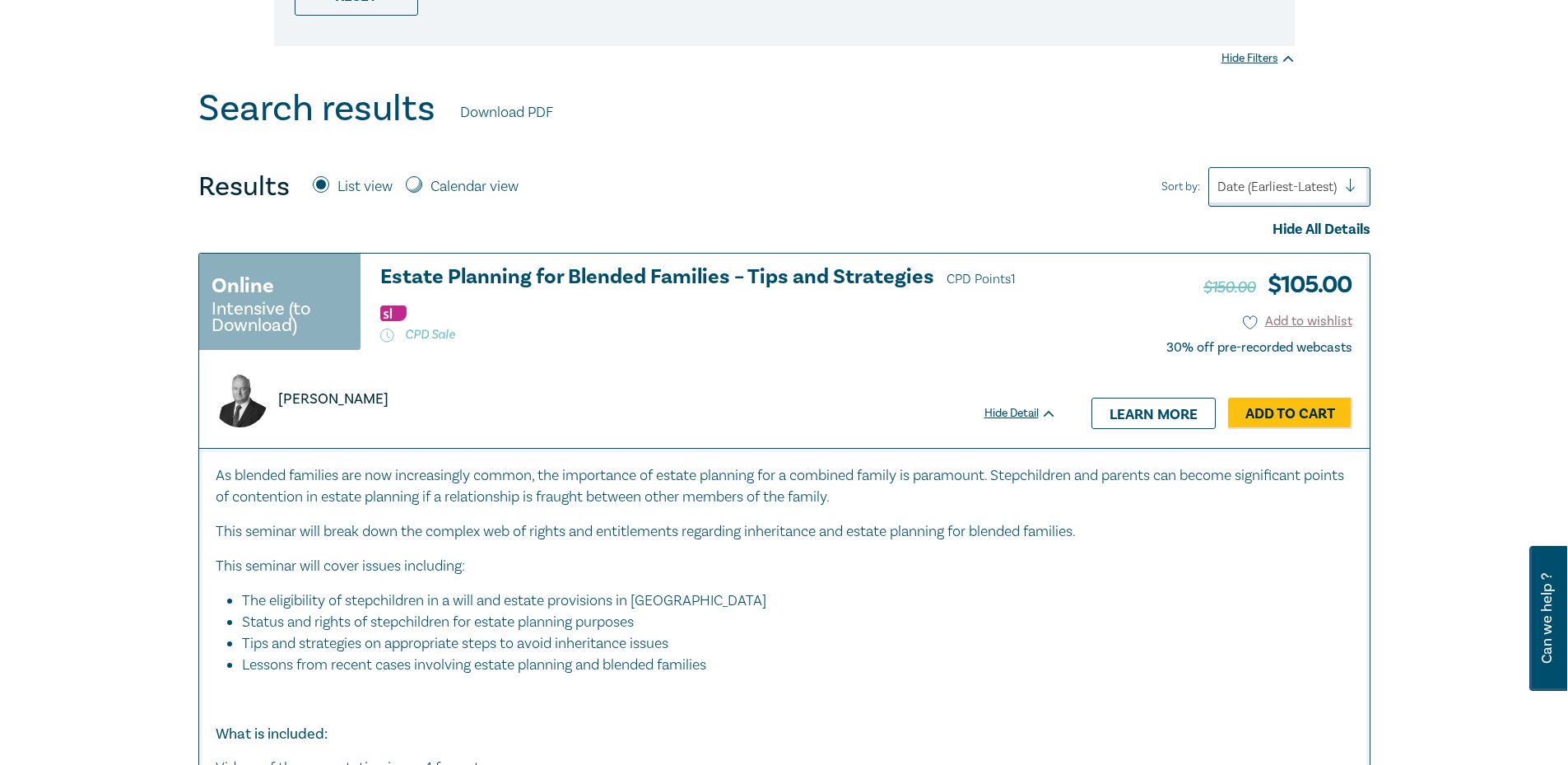
click at [1318, 225] on div "Hide All Details" at bounding box center [784, 229] width 1173 height 21
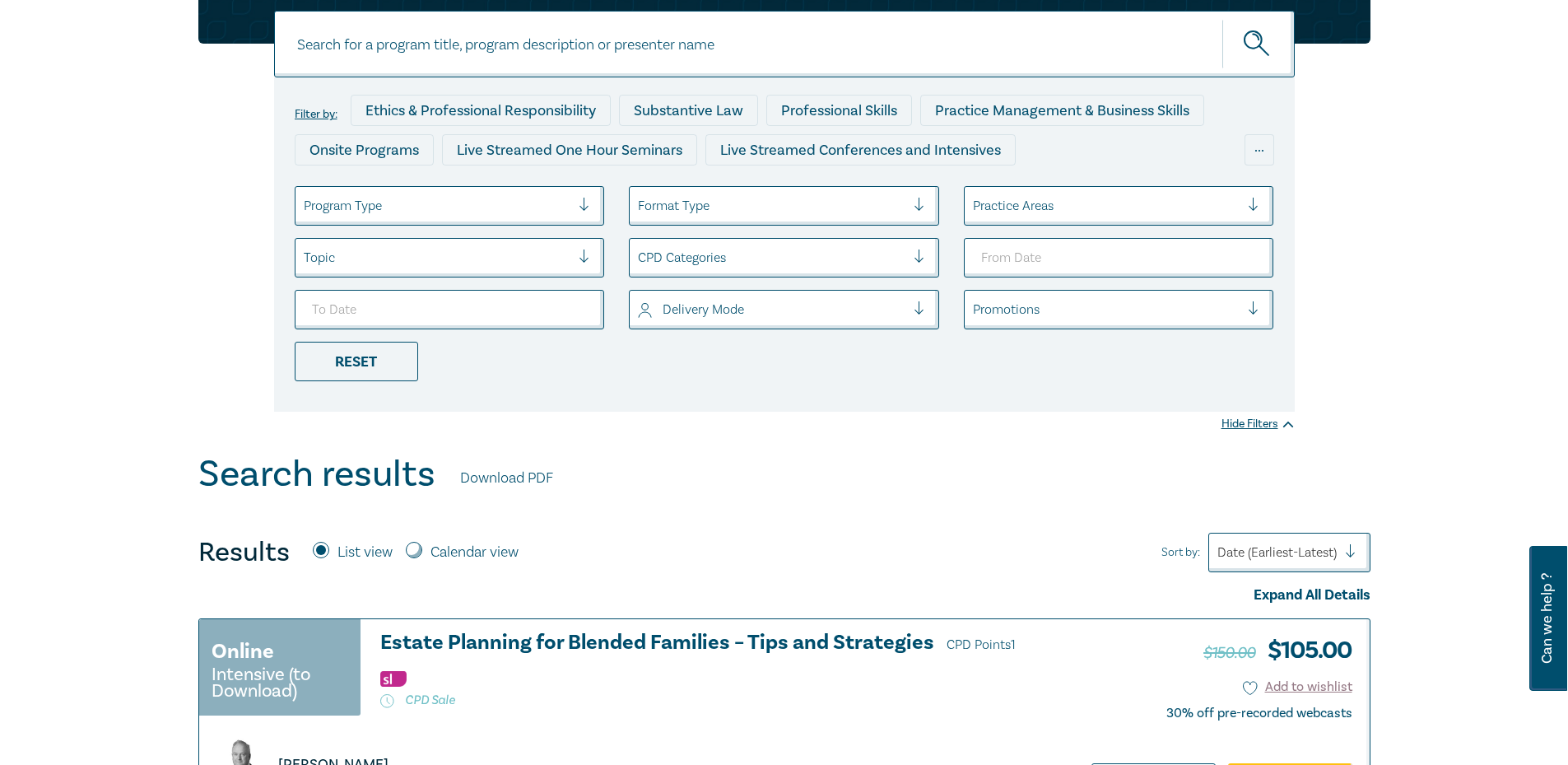
scroll to position [0, 0]
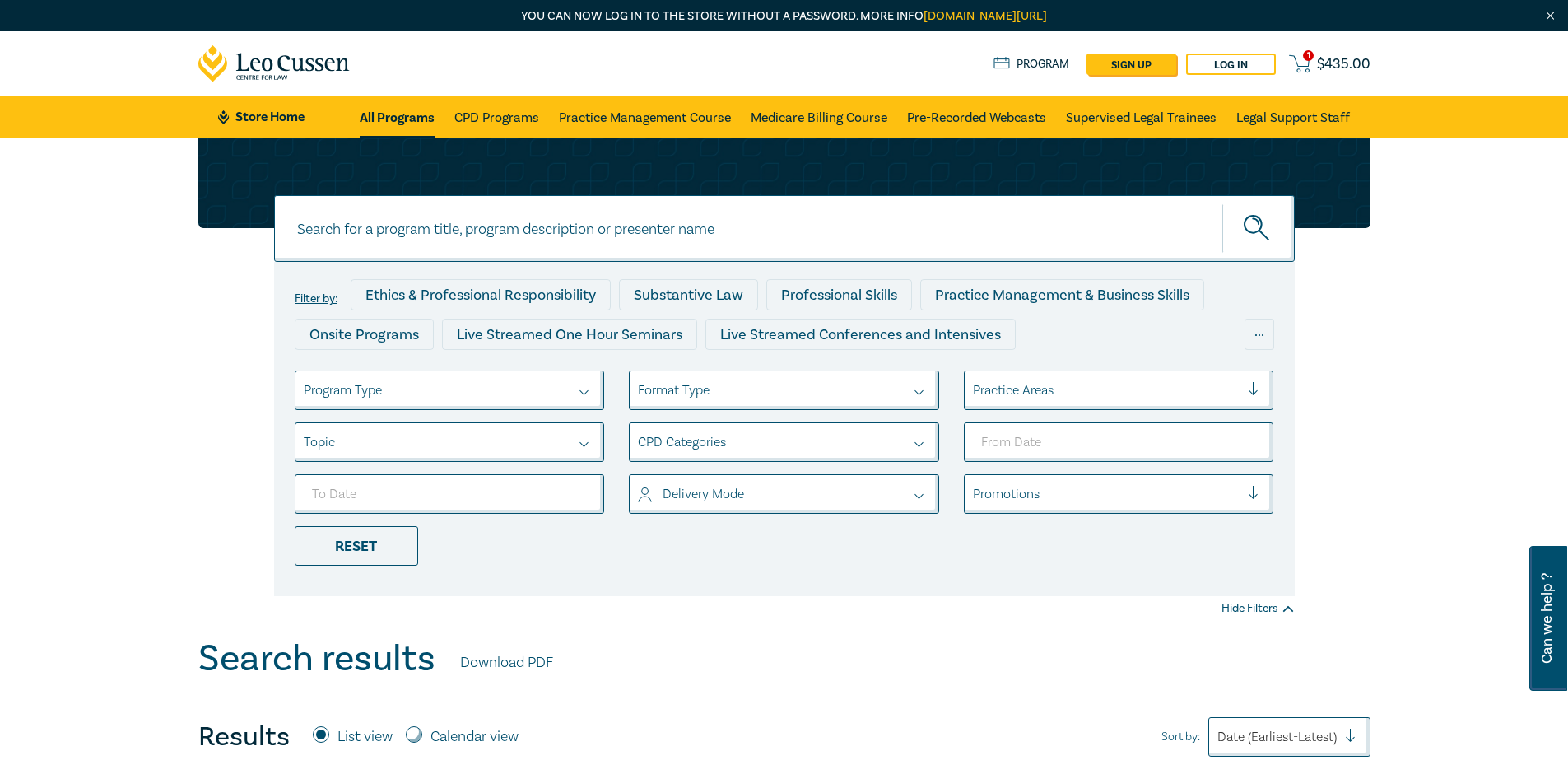
click at [677, 243] on input at bounding box center [785, 228] width 1021 height 67
paste input "Legal Technology, Risk and Contracts Online Bundle"
click at [1222, 203] on button "submit" at bounding box center [1258, 228] width 72 height 51
paste input "o21090"
click at [1222, 203] on button "submit" at bounding box center [1258, 228] width 72 height 51
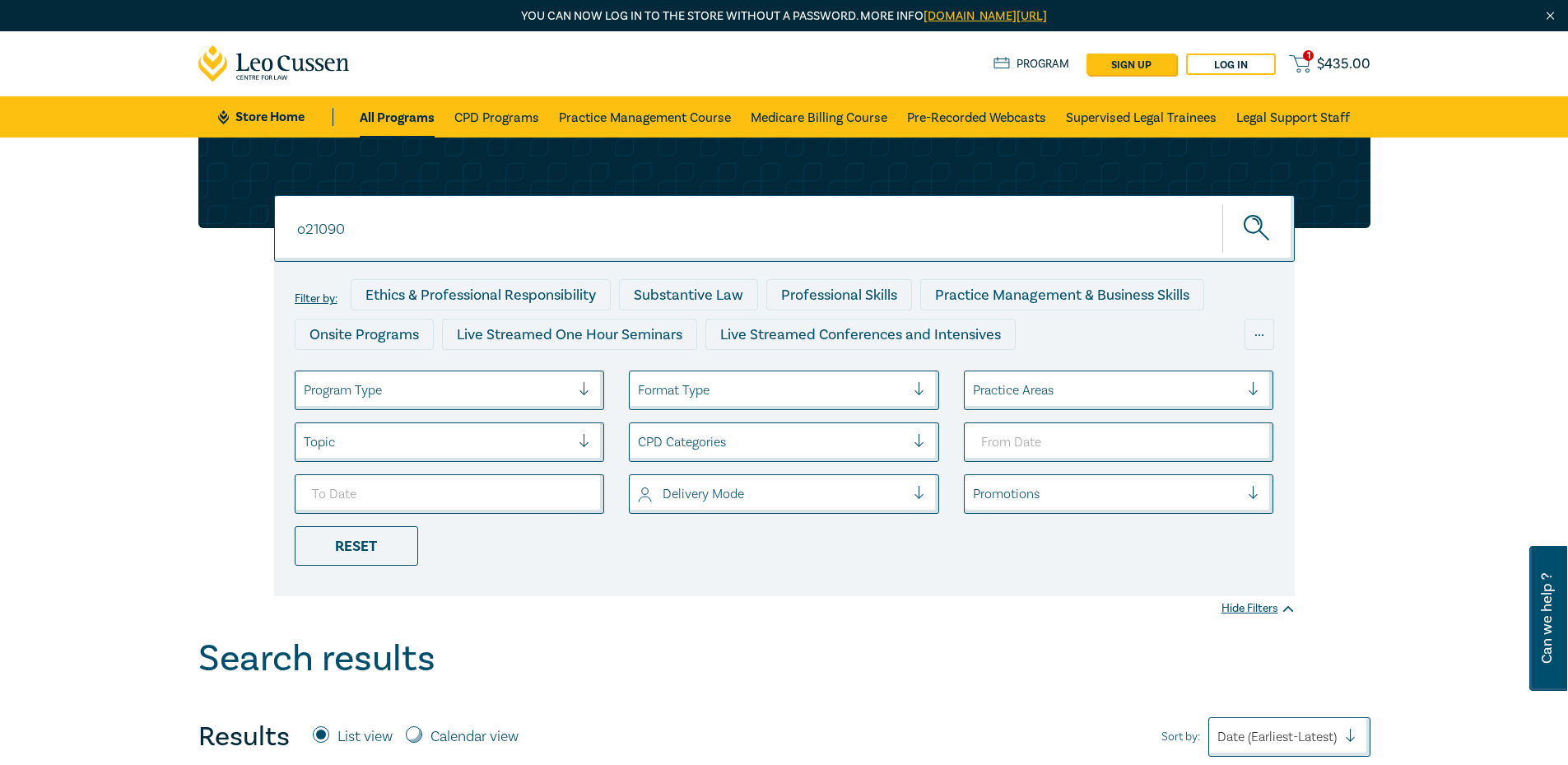
type input "o21090"
click at [1222, 203] on button "submit" at bounding box center [1258, 228] width 72 height 51
click at [420, 232] on input "o21090" at bounding box center [785, 228] width 1021 height 67
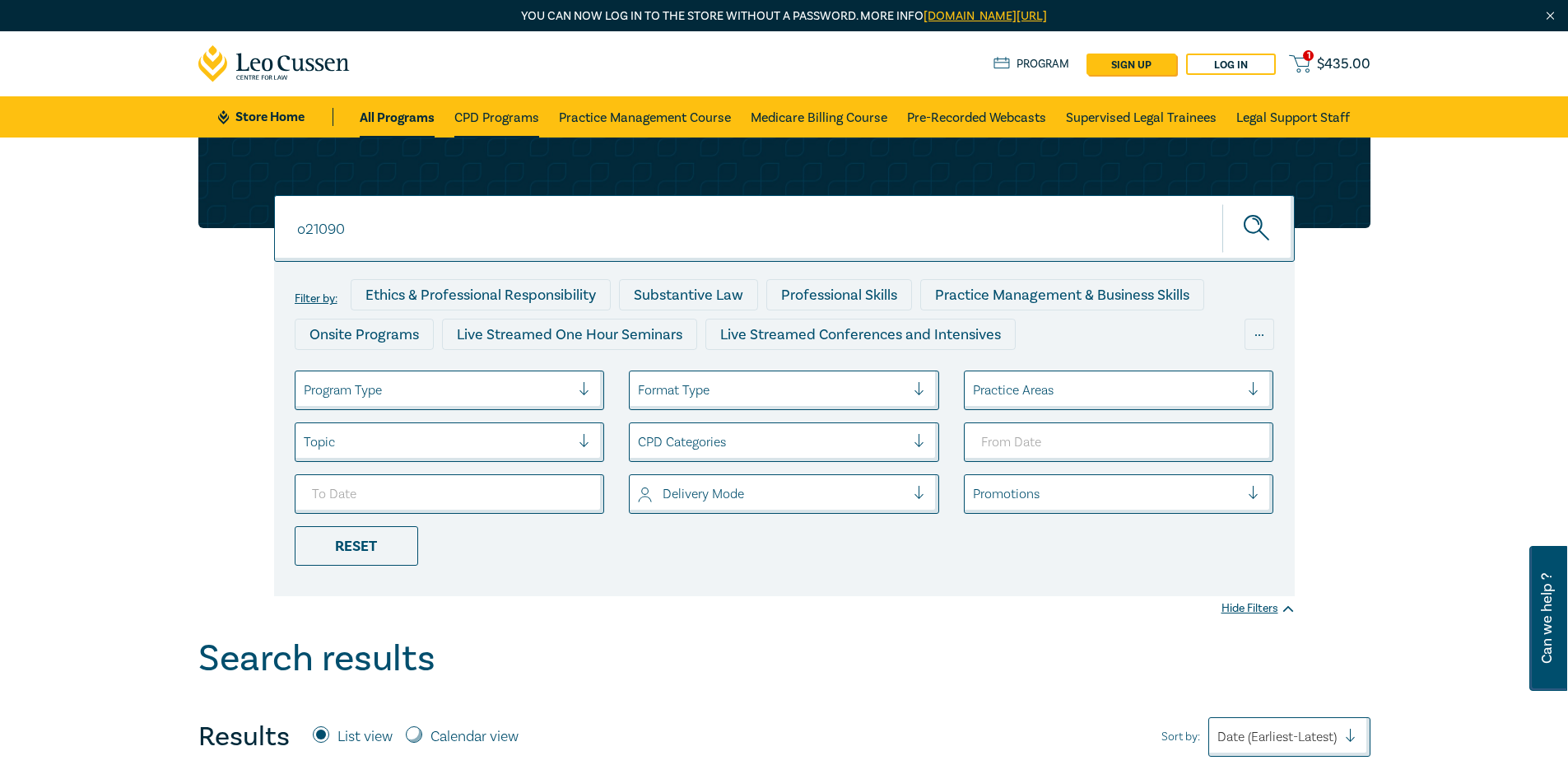
click at [473, 111] on link "CPD Programs" at bounding box center [497, 117] width 85 height 41
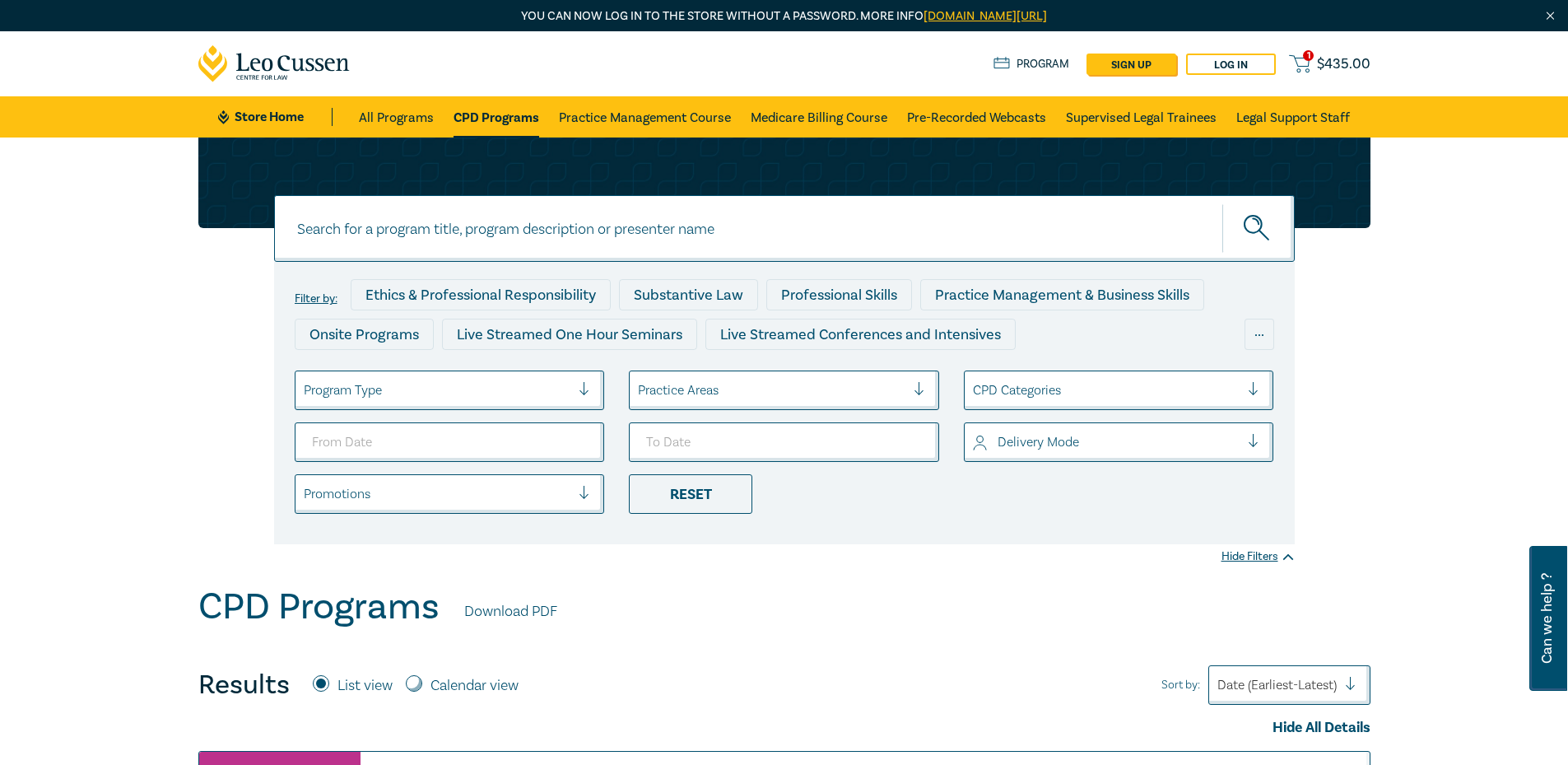
click at [480, 238] on input at bounding box center [785, 228] width 1021 height 67
paste input "o21090"
click at [1222, 203] on button "submit" at bounding box center [1258, 228] width 72 height 51
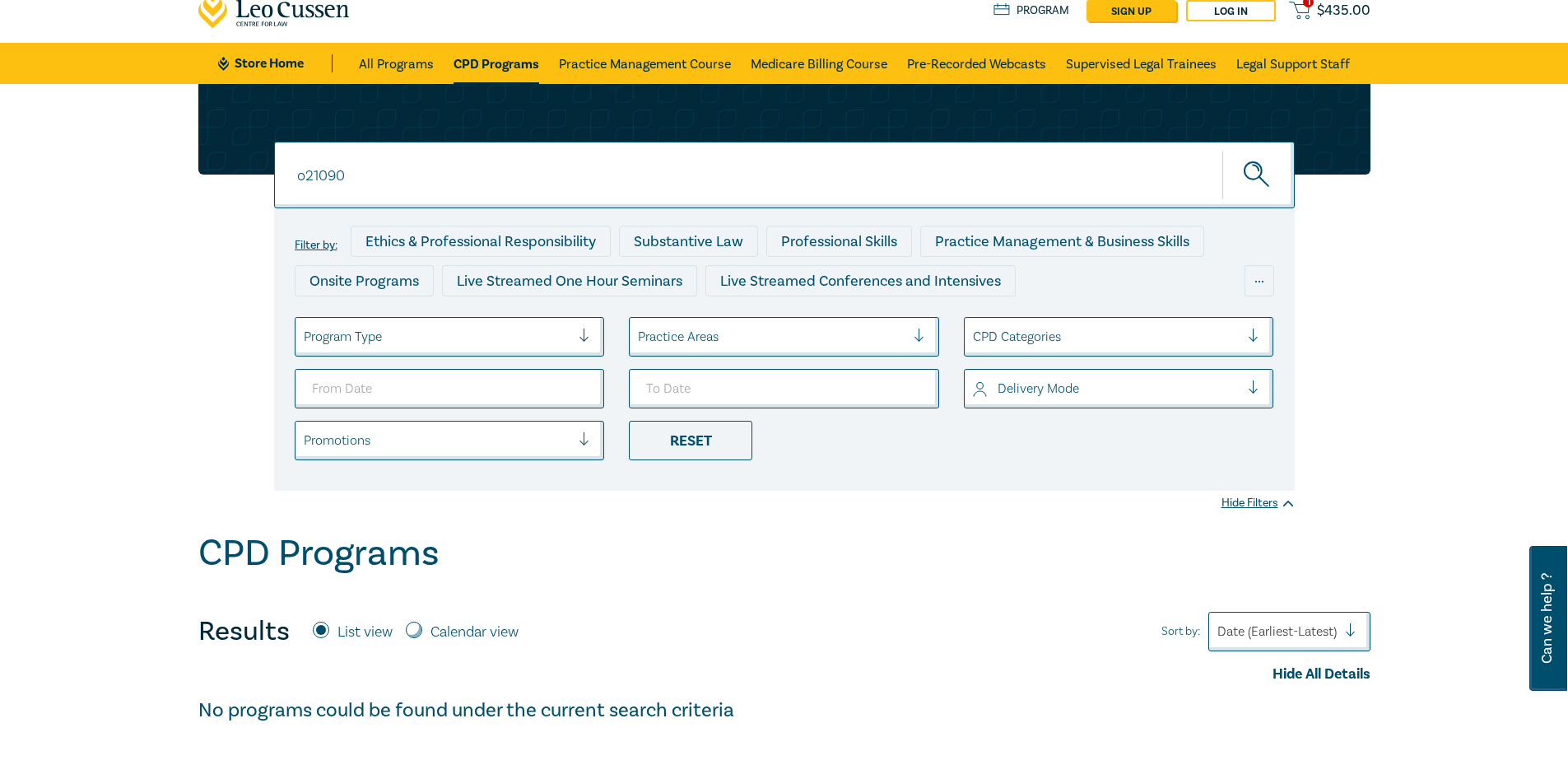
scroll to position [82, 0]
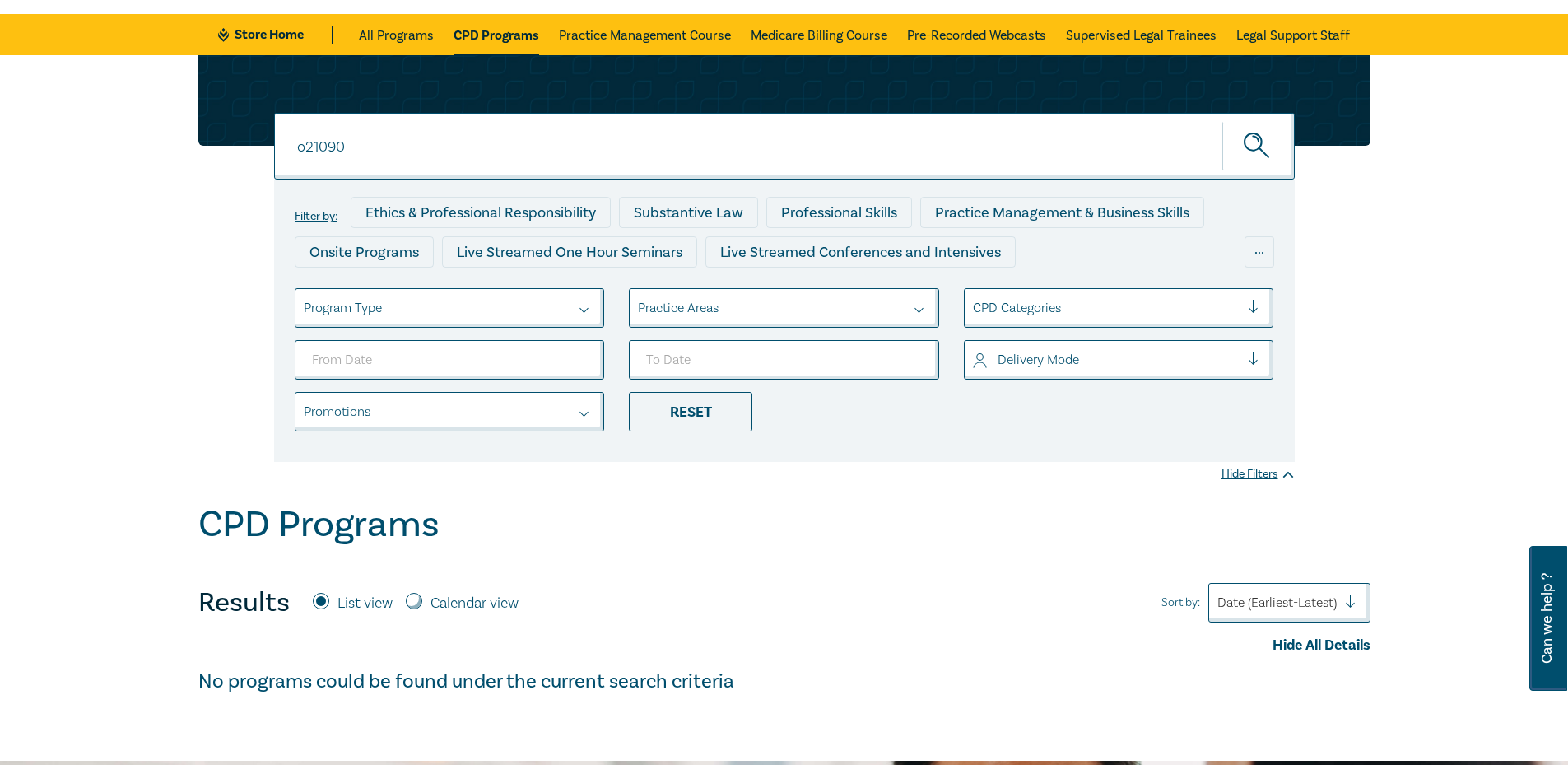
paste input "106"
type input "o21106"
click at [1222, 121] on button "submit" at bounding box center [1258, 146] width 72 height 51
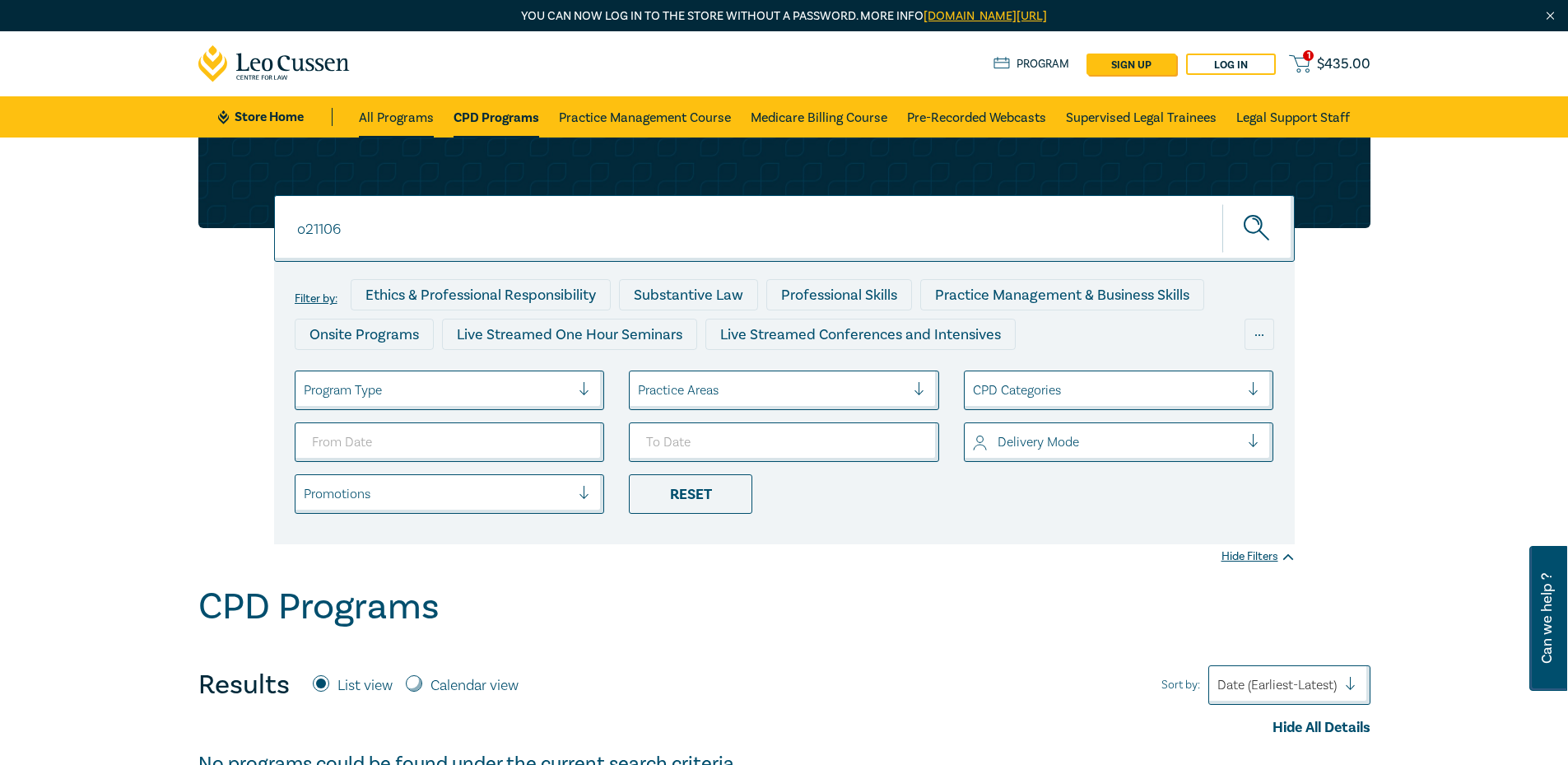
click at [398, 115] on link "All Programs" at bounding box center [395, 117] width 75 height 41
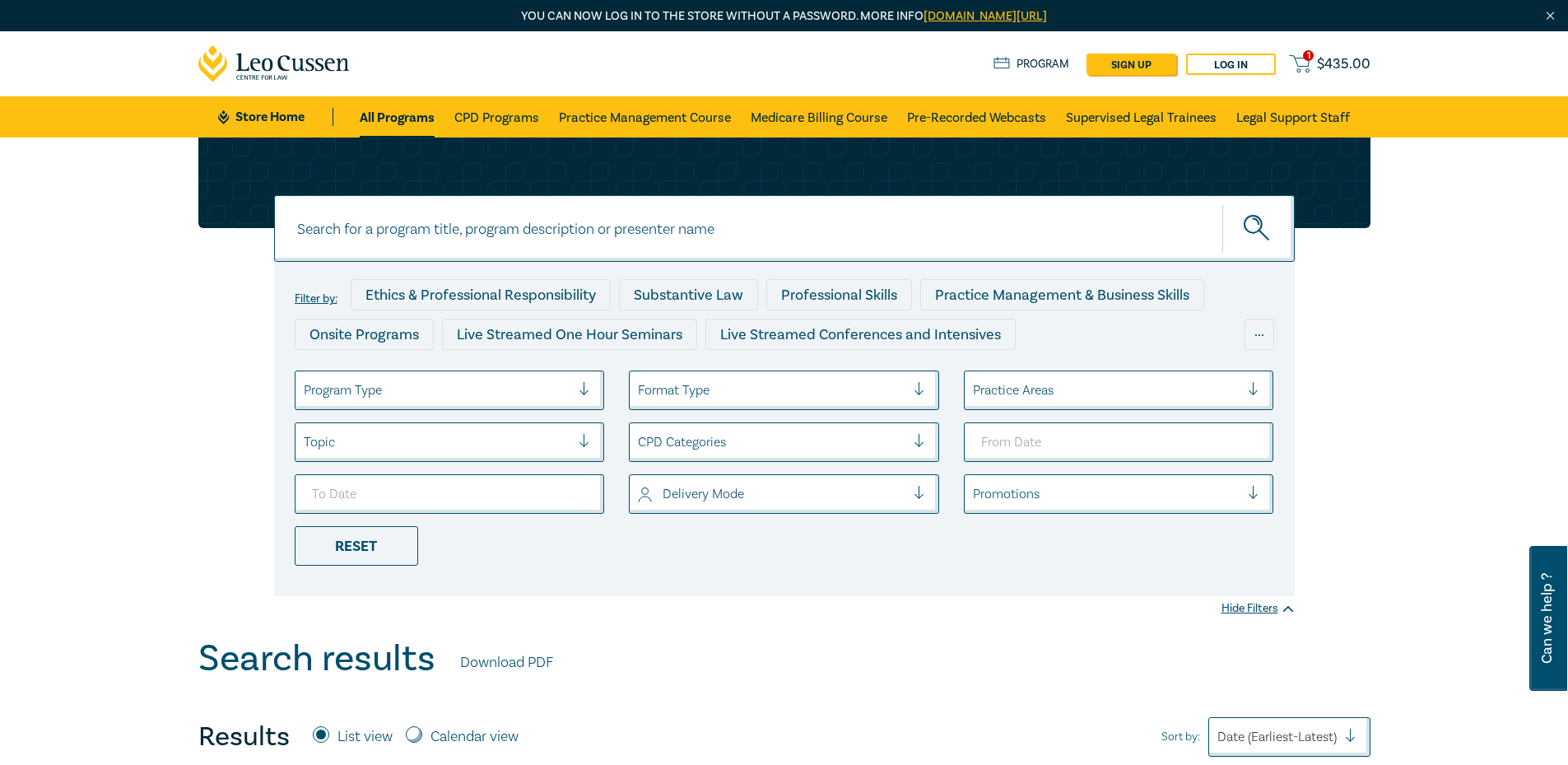
click at [479, 220] on input at bounding box center [785, 228] width 1021 height 67
paste input "o21106"
click at [1222, 203] on button "submit" at bounding box center [1258, 228] width 72 height 51
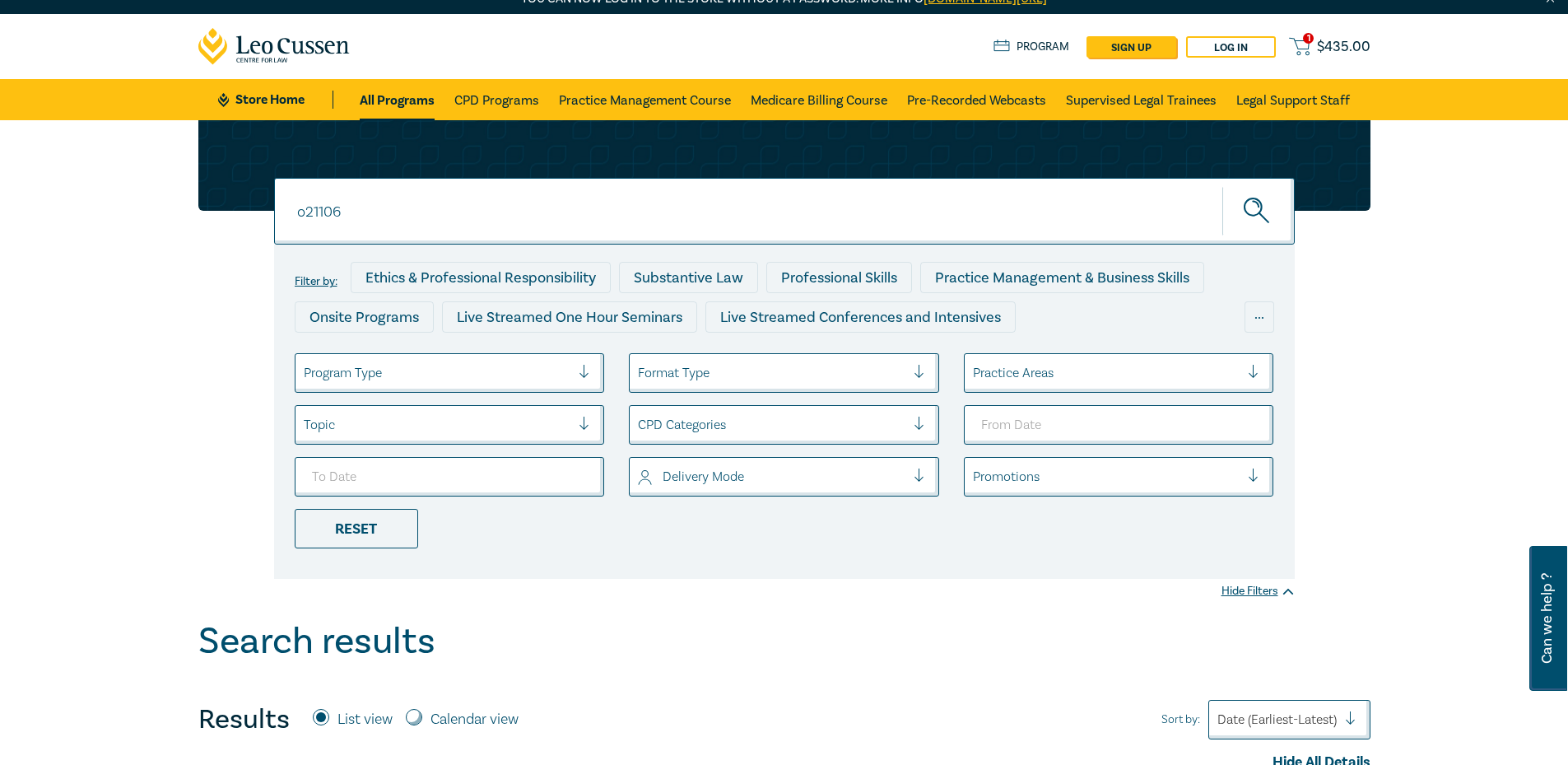
scroll to position [165, 0]
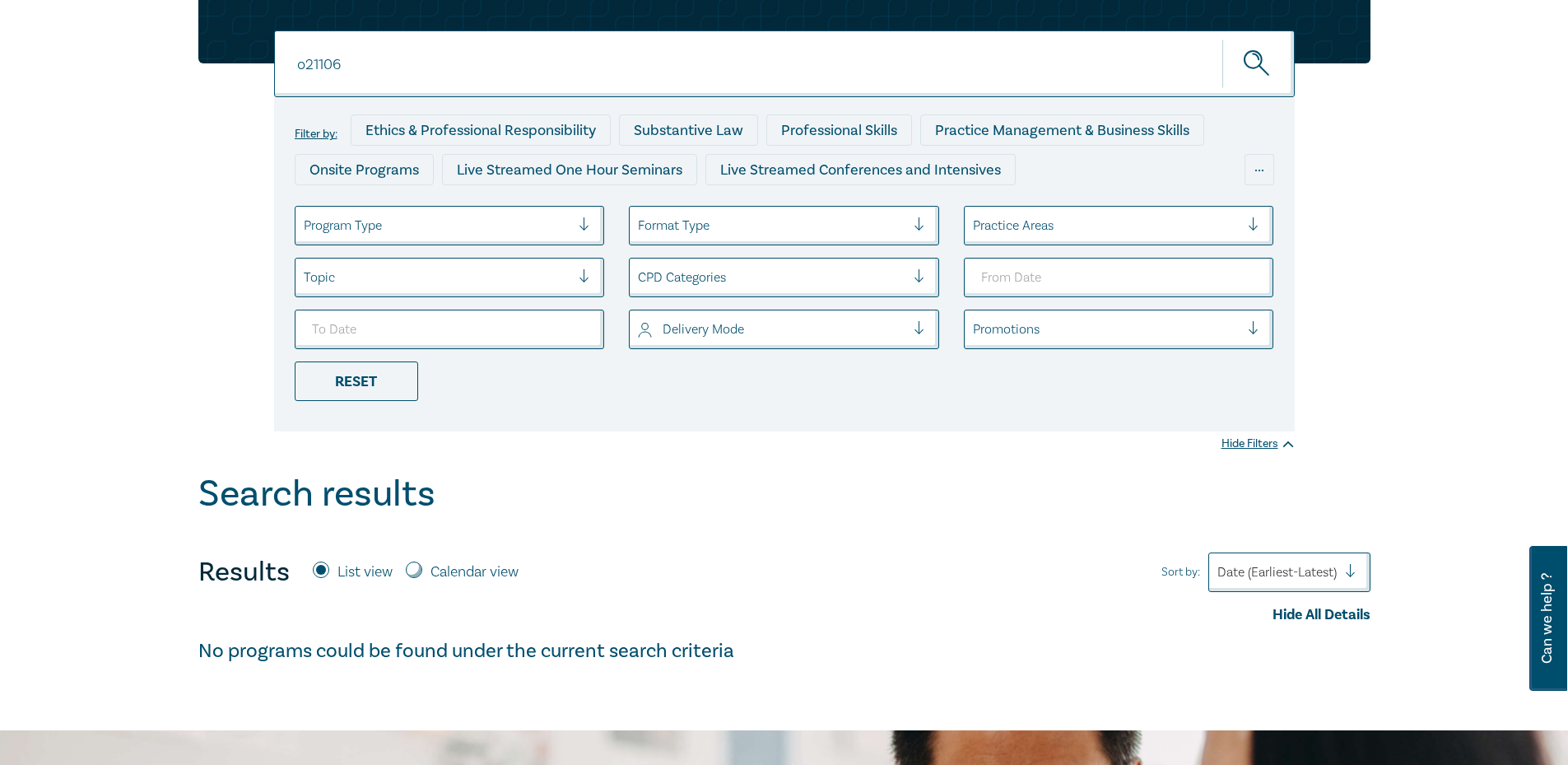
paste input "2002"
click at [1222, 39] on button "submit" at bounding box center [1258, 63] width 72 height 51
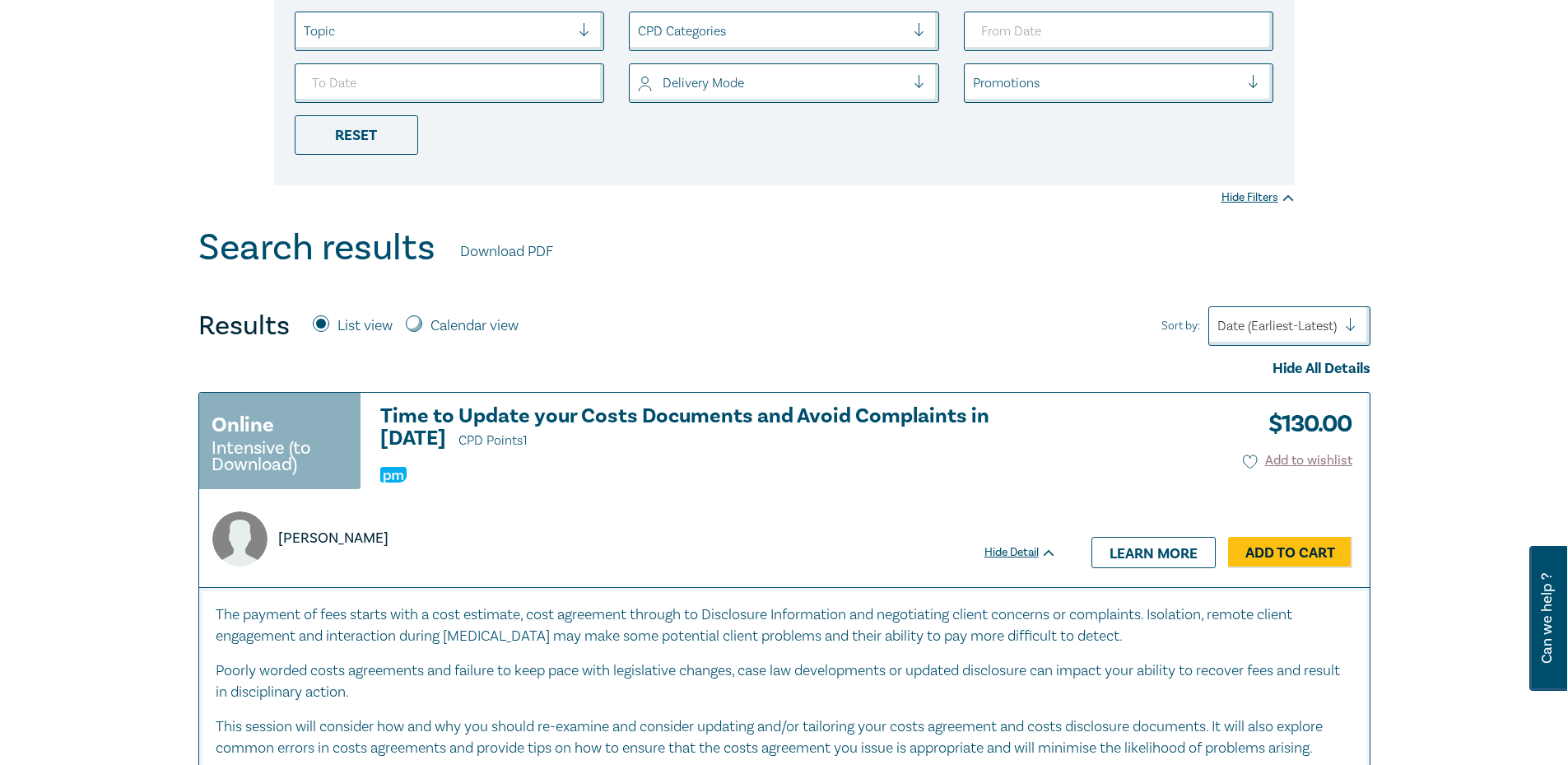
scroll to position [412, 0]
click at [573, 411] on h3 "Time to Update your Costs Documents and Avoid Complaints in 2022 CPD Points 1" at bounding box center [718, 427] width 677 height 47
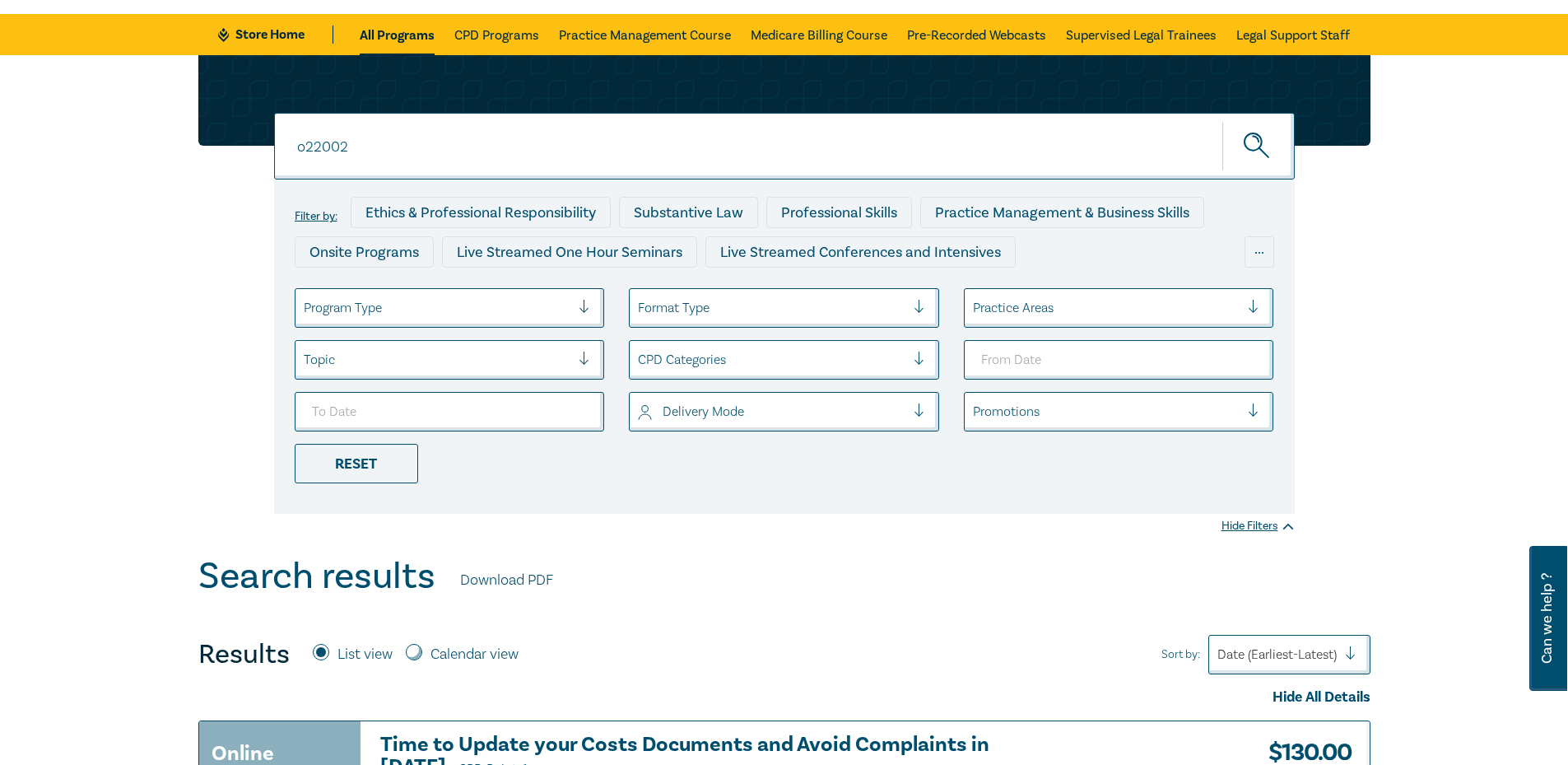
scroll to position [0, 0]
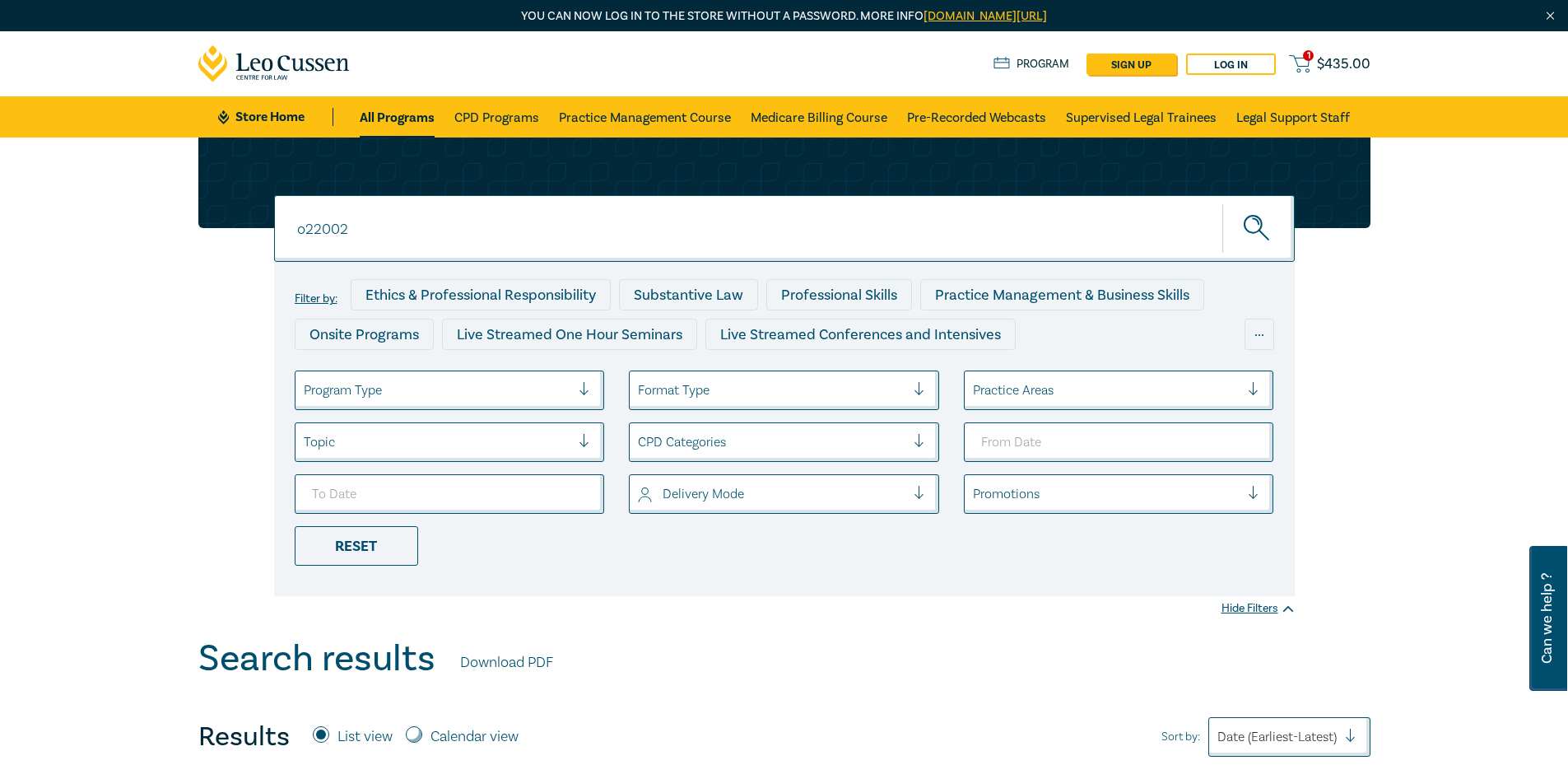
click at [368, 220] on input "o22002" at bounding box center [785, 228] width 1021 height 67
paste input "1091"
click at [1222, 203] on button "submit" at bounding box center [1258, 228] width 72 height 51
click at [557, 216] on input "o21091" at bounding box center [785, 228] width 1021 height 67
paste input "3026"
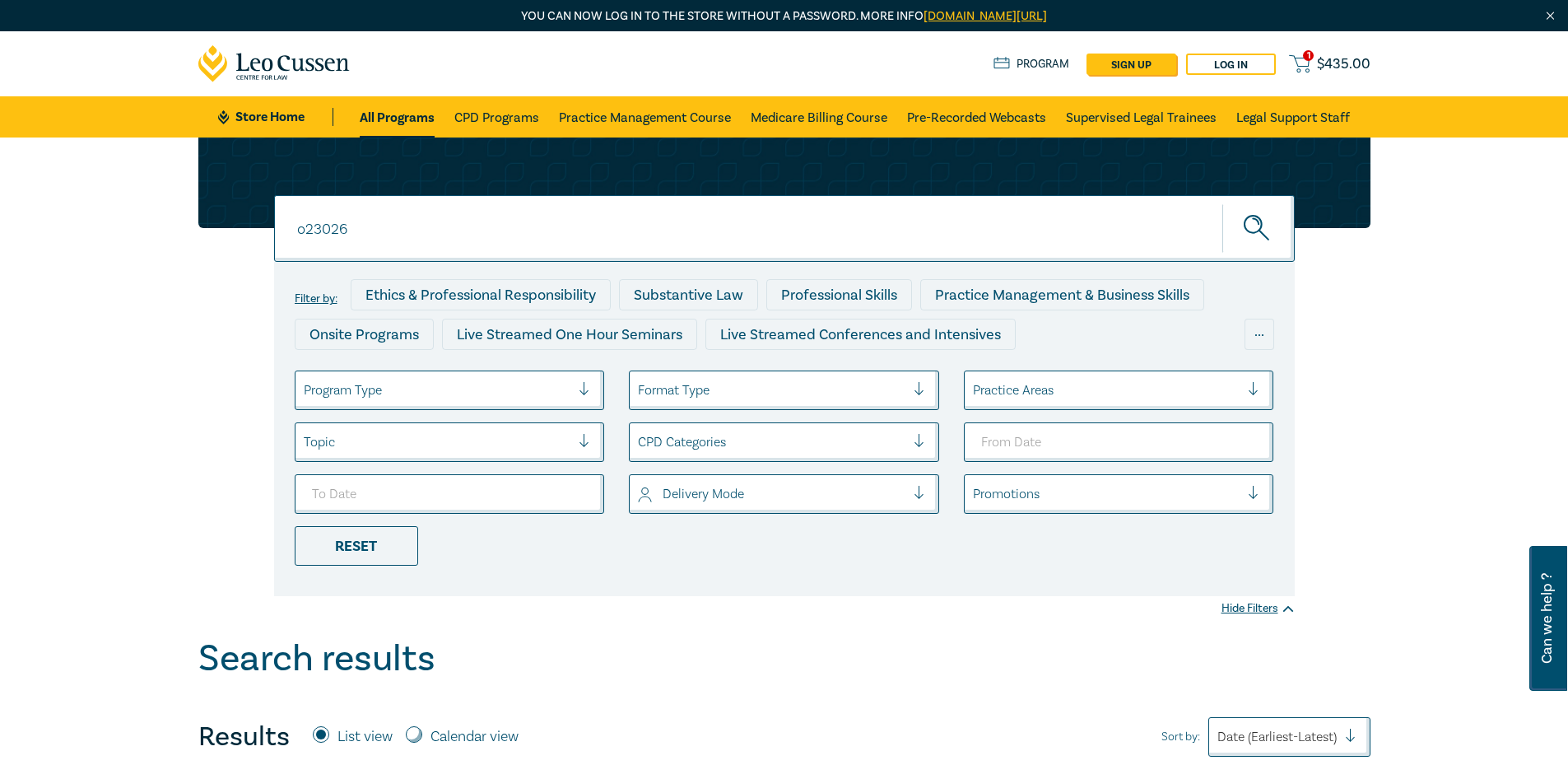
click at [1222, 203] on button "submit" at bounding box center [1258, 228] width 72 height 51
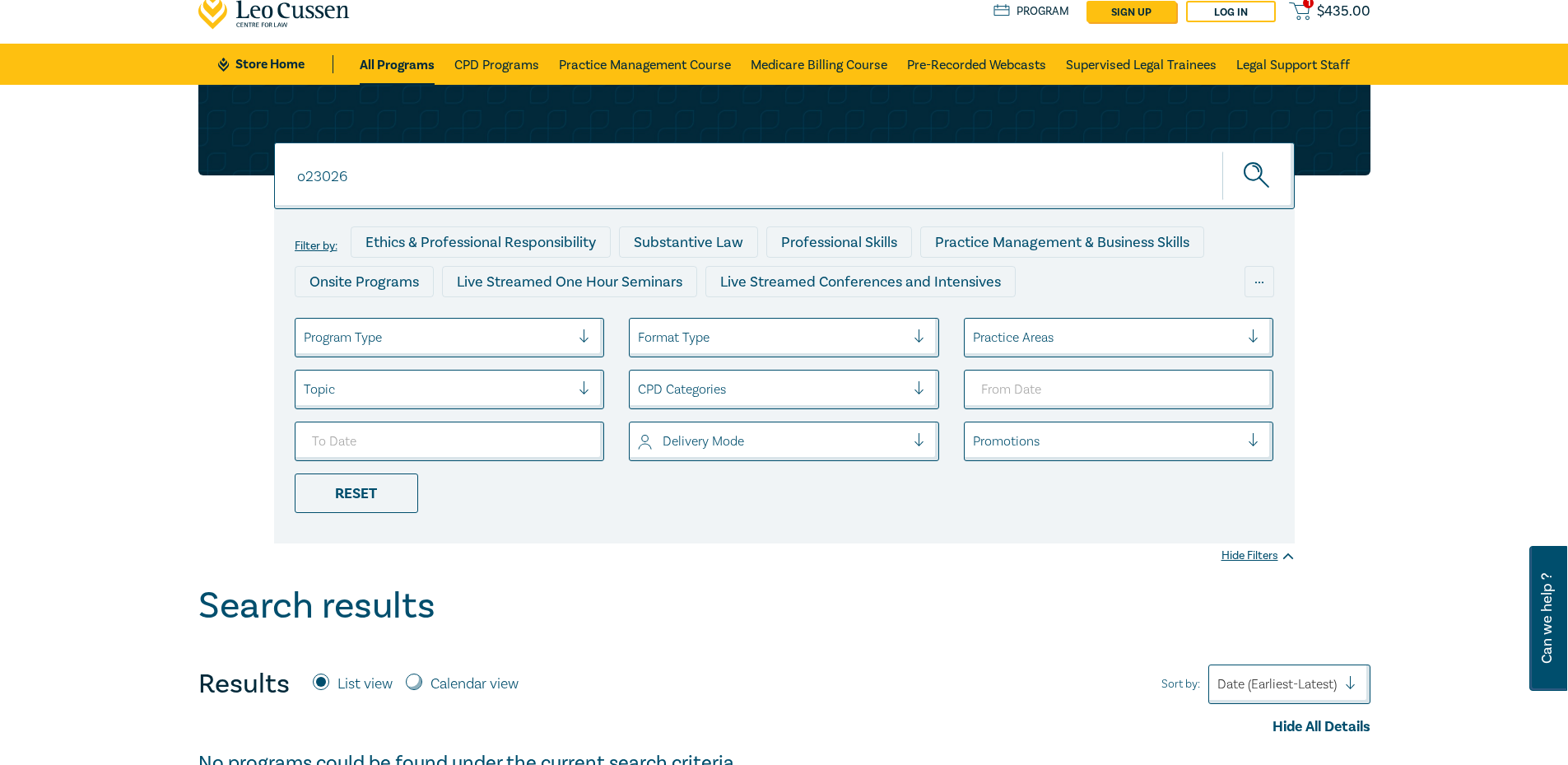
scroll to position [82, 0]
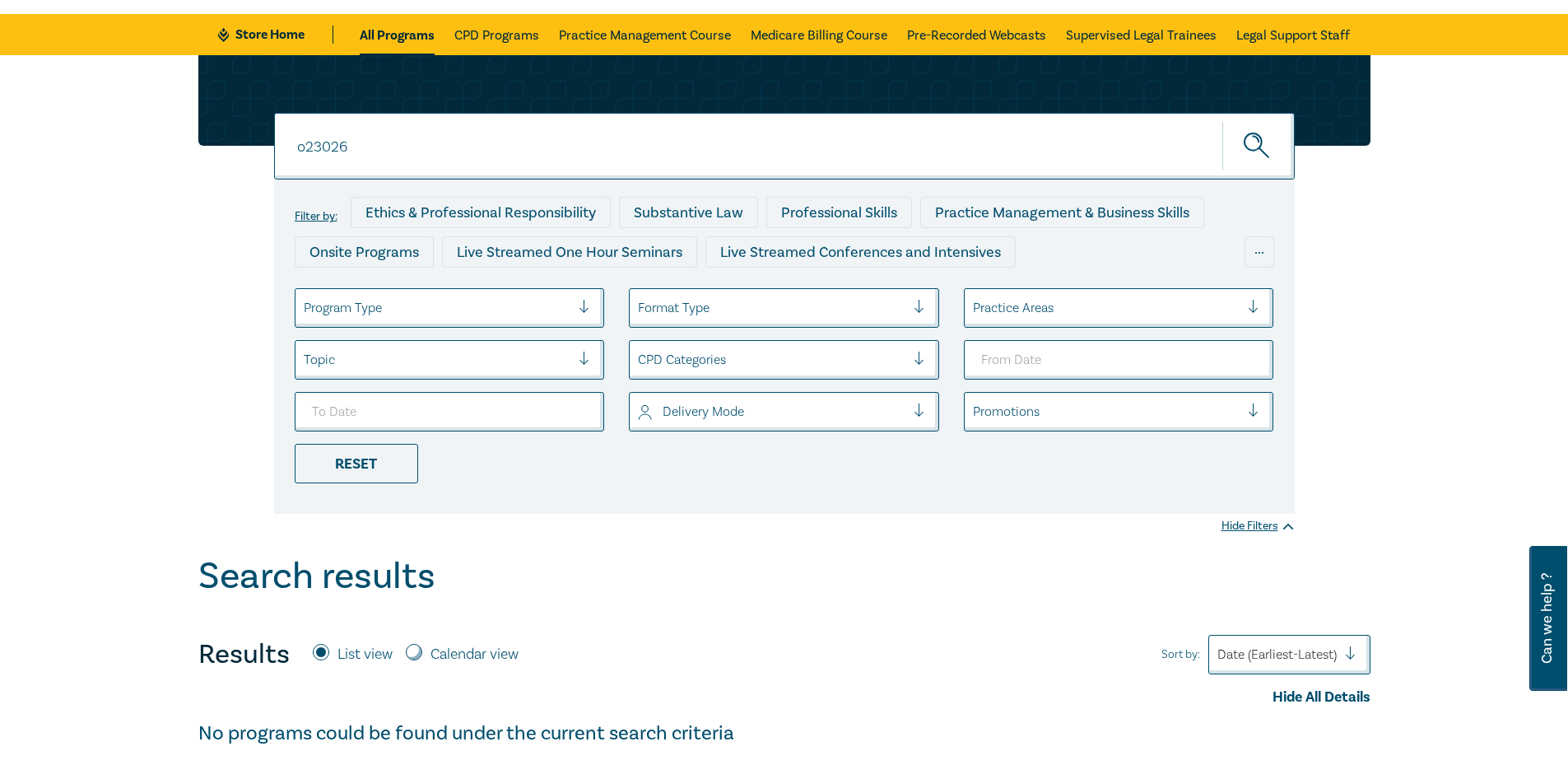
click at [555, 156] on input "o23026" at bounding box center [785, 146] width 1021 height 67
paste input "2"
click at [1222, 121] on button "submit" at bounding box center [1258, 146] width 72 height 51
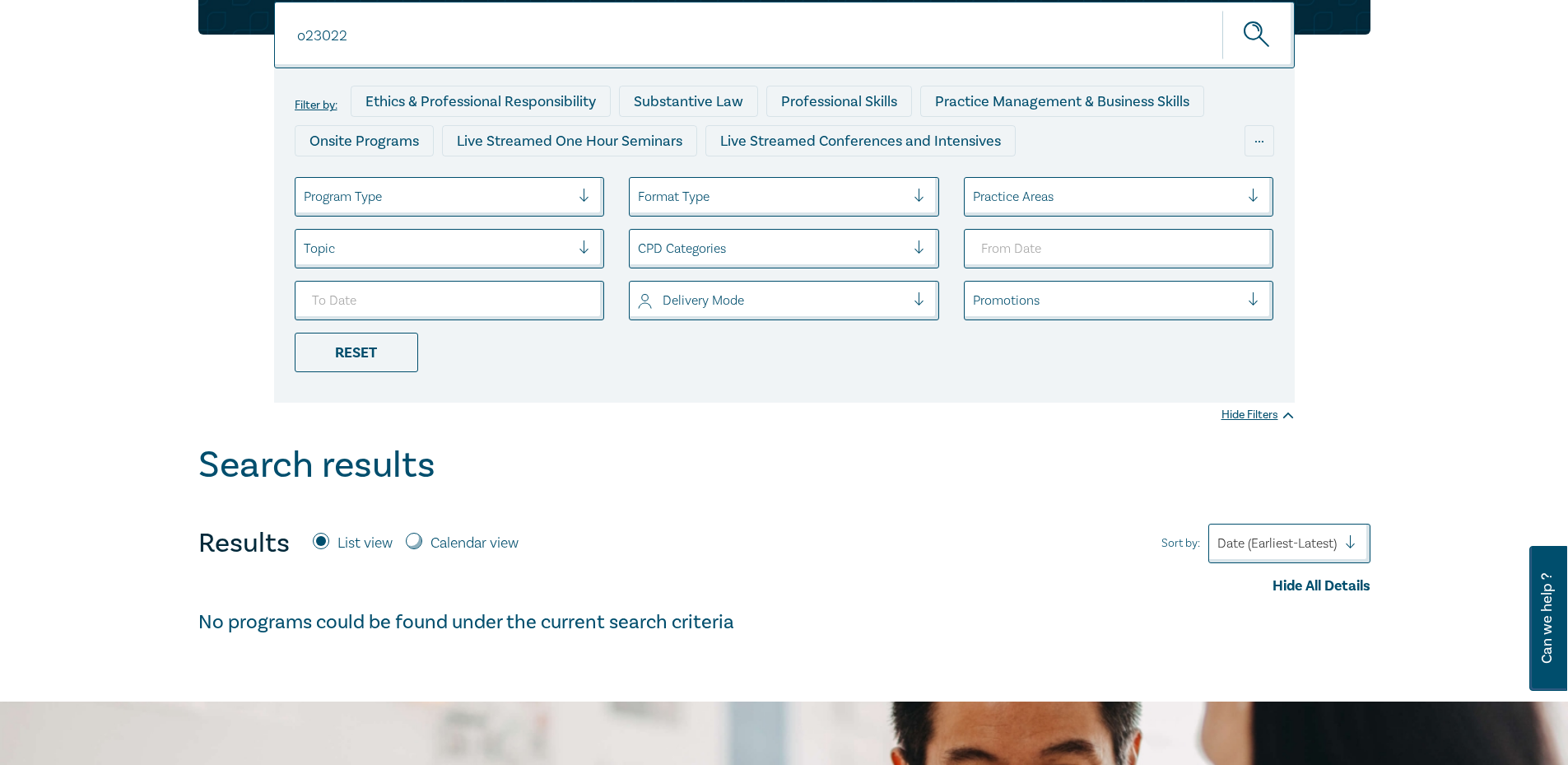
scroll to position [165, 0]
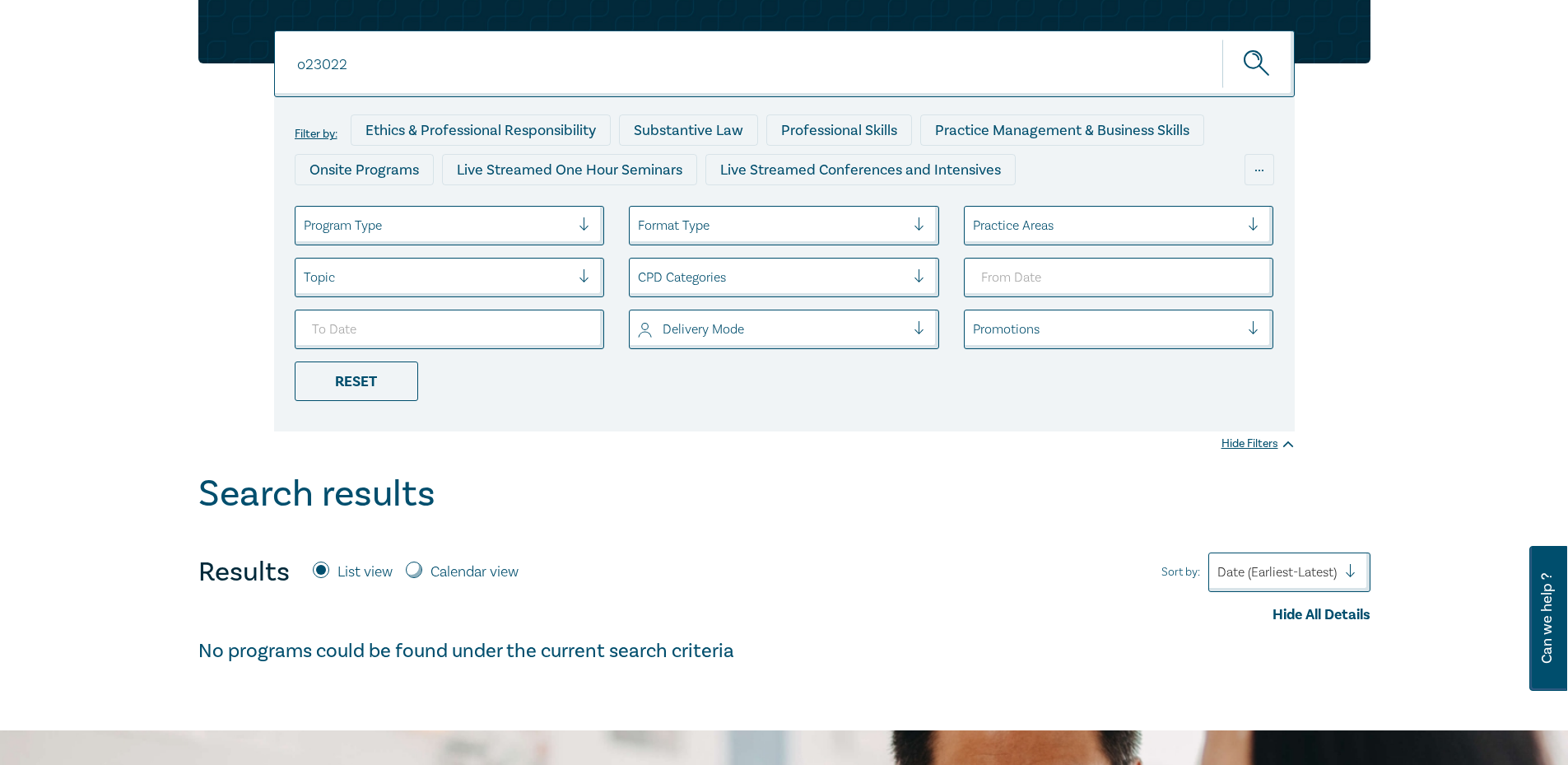
click at [631, 71] on input "o23022" at bounding box center [785, 64] width 1021 height 67
paste input "1103"
click at [1222, 39] on button "submit" at bounding box center [1258, 63] width 72 height 51
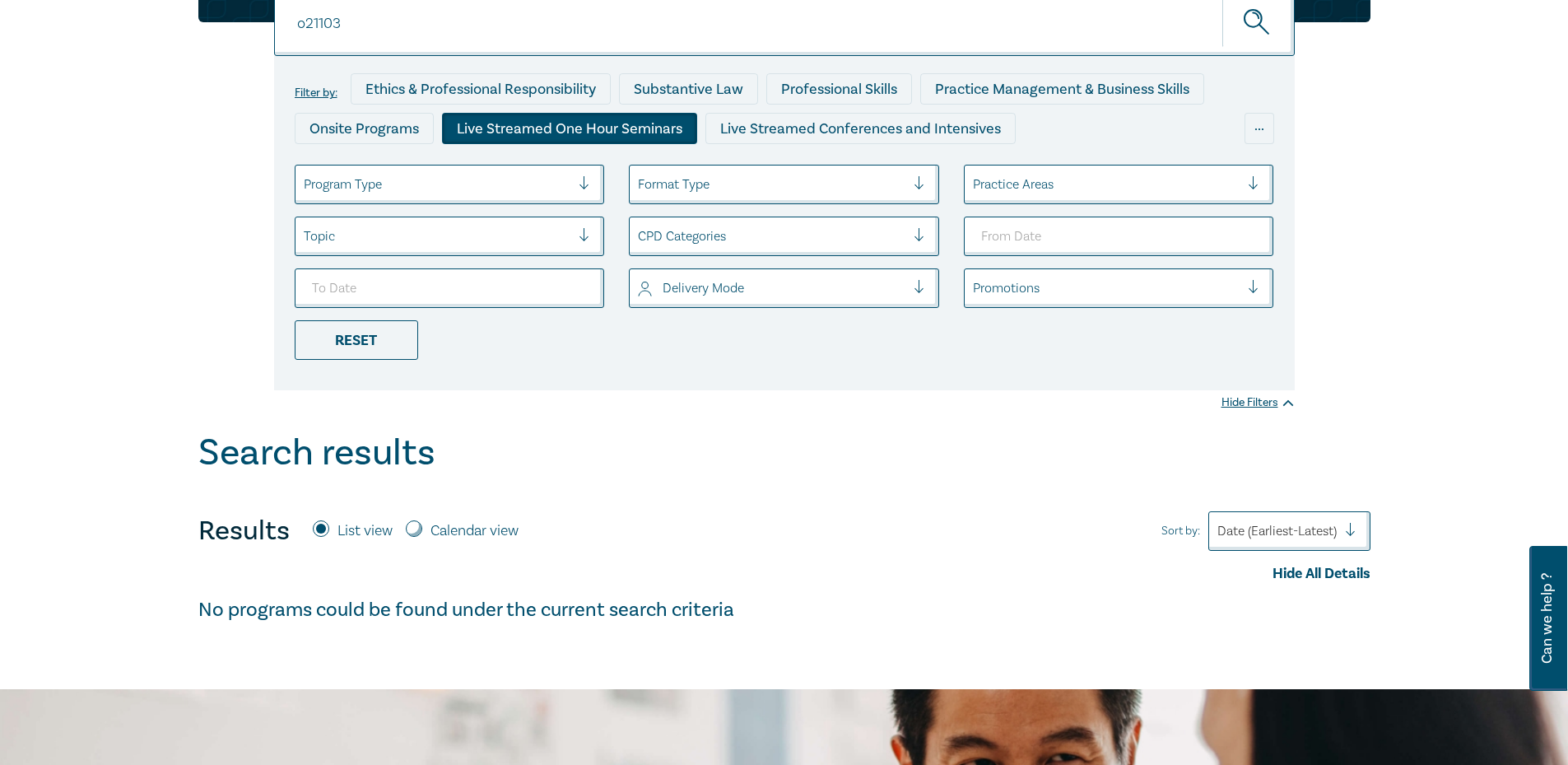
scroll to position [165, 0]
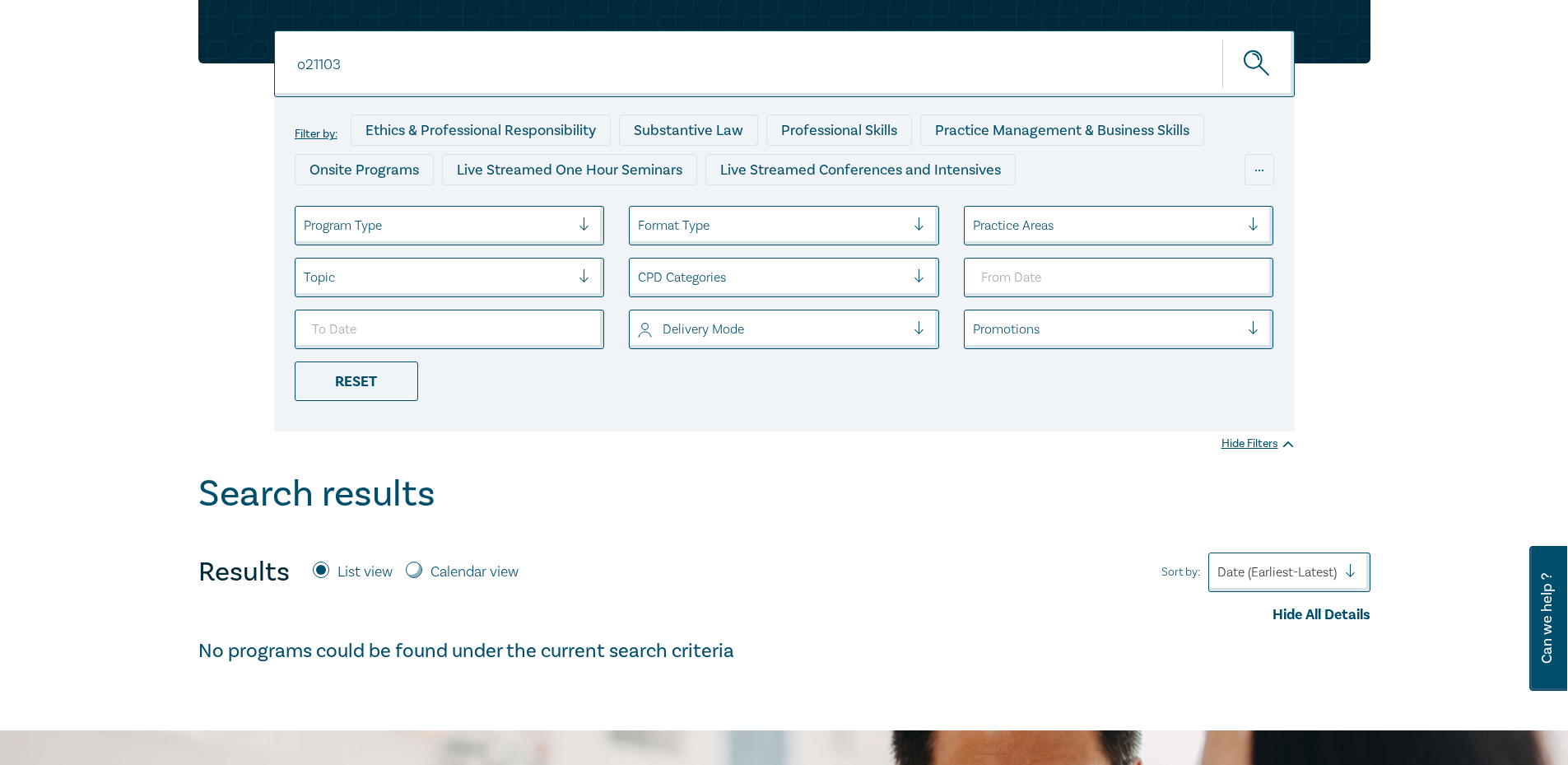
click at [431, 70] on input "o21103" at bounding box center [785, 64] width 1021 height 67
paste input "2002"
type input "o22002"
click at [1222, 39] on button "submit" at bounding box center [1258, 63] width 72 height 51
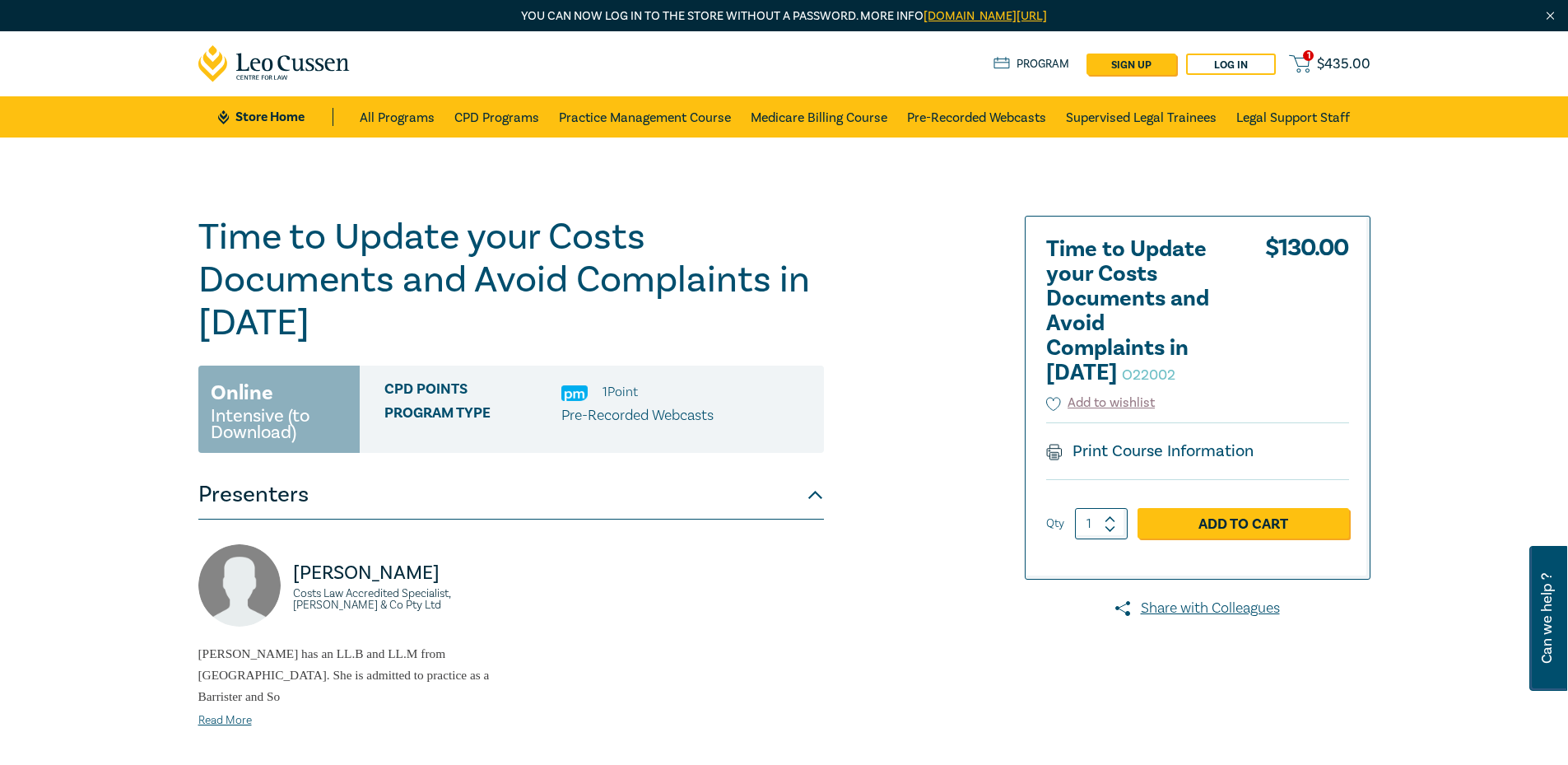
click at [532, 260] on h1 "Time to Update your Costs Documents and Avoid Complaints in [DATE] O22002" at bounding box center [510, 280] width 625 height 129
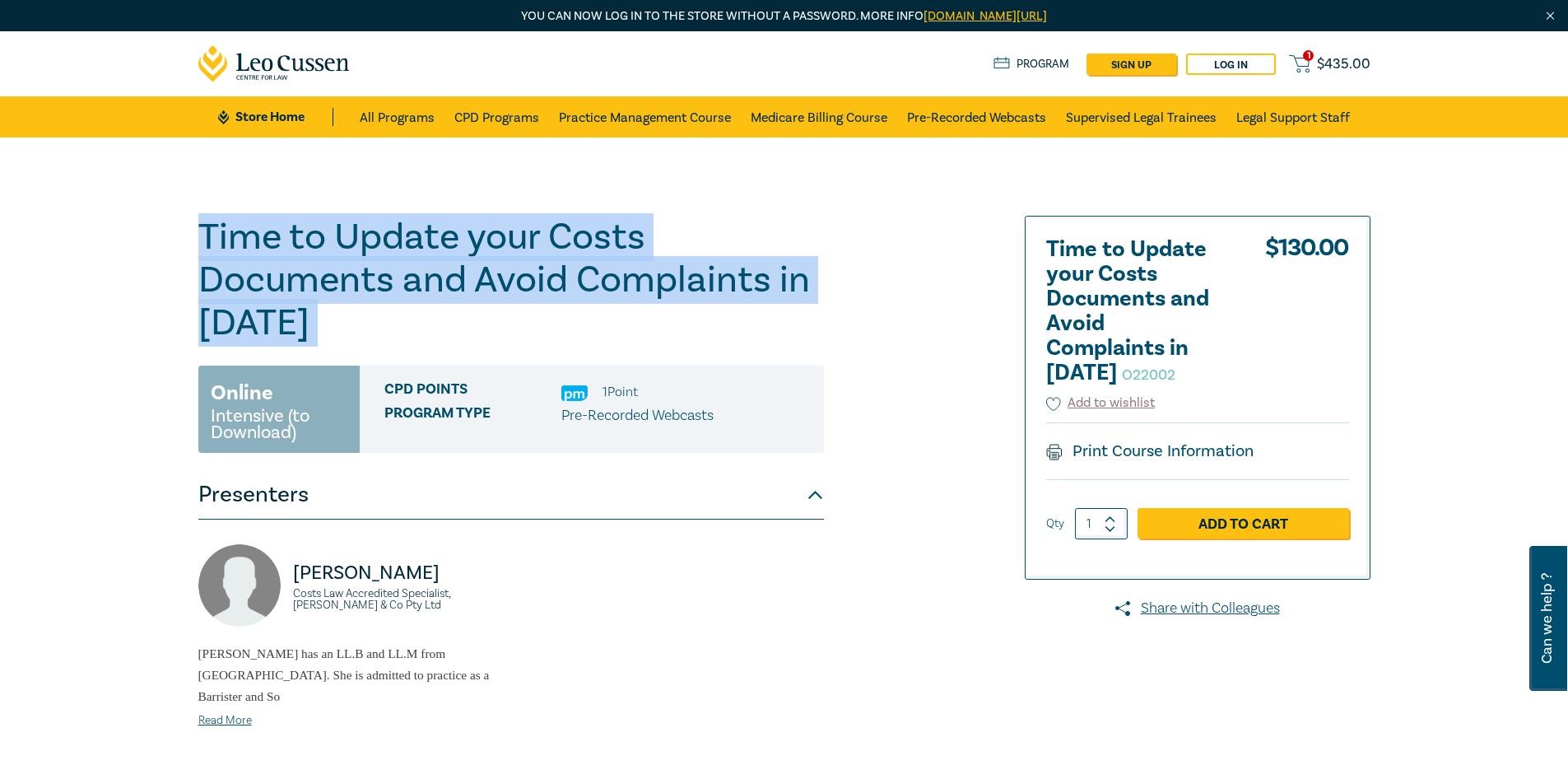
click at [532, 260] on h1 "Time to Update your Costs Documents and Avoid Complaints in [DATE] O22002" at bounding box center [510, 280] width 625 height 129
copy h1 "Time to Update your Costs Documents and Avoid Complaints in [DATE] O22002"
